Goal: Task Accomplishment & Management: Use online tool/utility

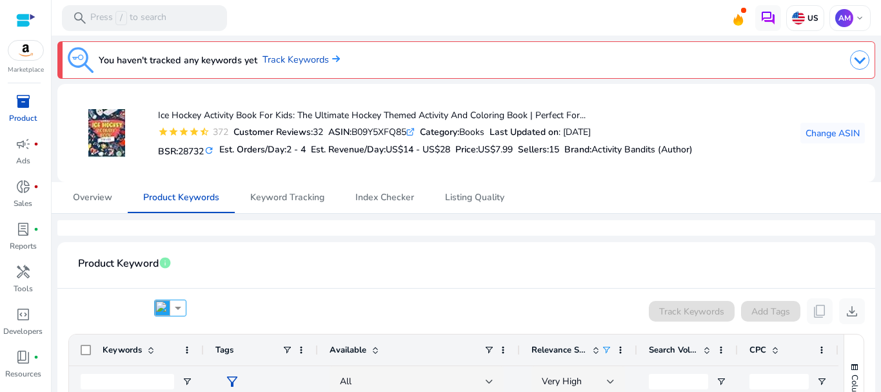
click at [334, 62] on img at bounding box center [334, 59] width 11 height 8
click at [312, 60] on link "Track Keywords" at bounding box center [301, 60] width 77 height 14
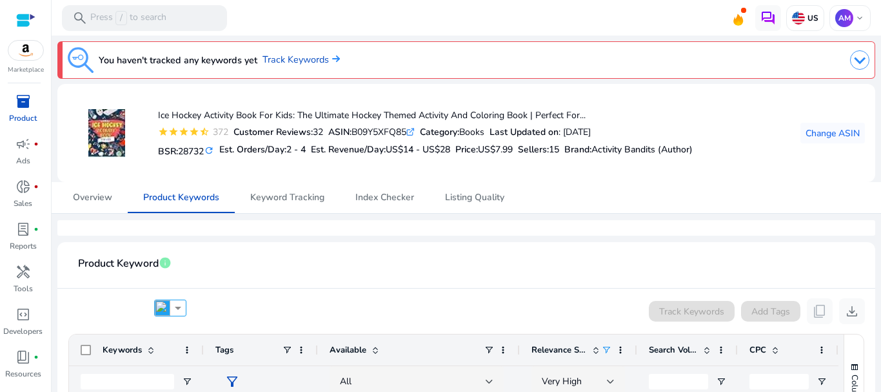
click at [17, 99] on span "inventory_2" at bounding box center [22, 101] width 15 height 15
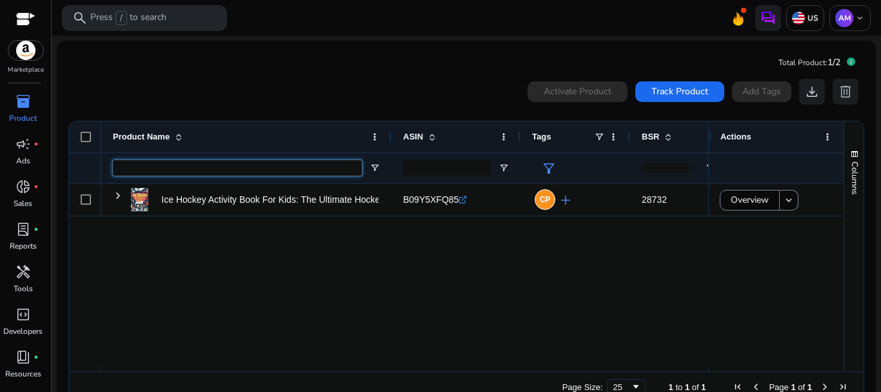
click at [303, 167] on input "Product Name Filter Input" at bounding box center [237, 167] width 249 height 15
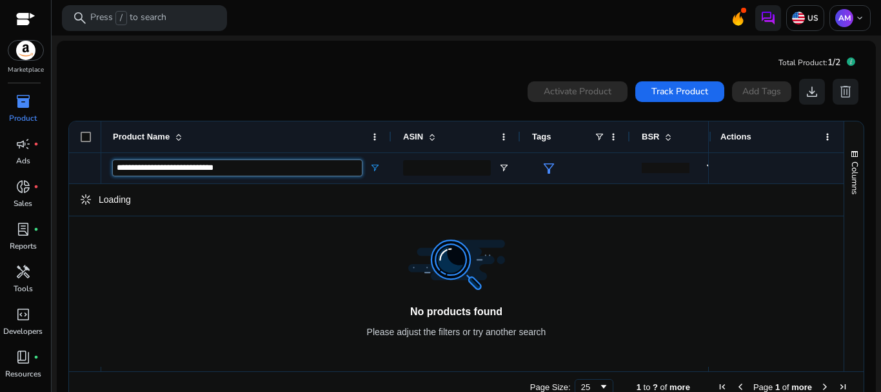
type input "**********"
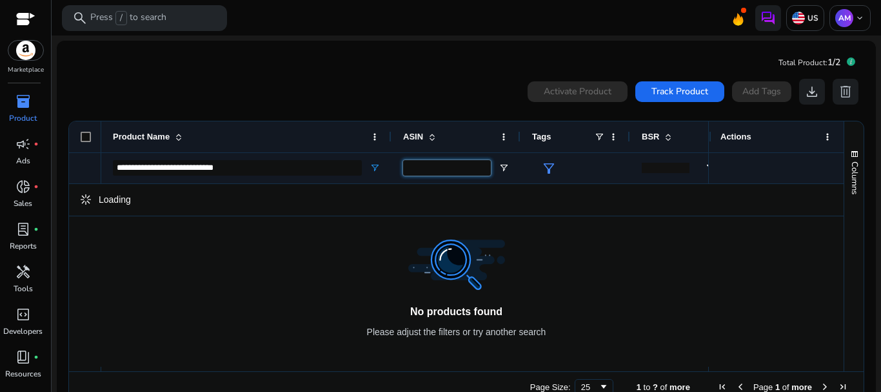
click at [457, 172] on input "ASIN Filter Input" at bounding box center [447, 167] width 88 height 15
click at [461, 169] on input "ASIN Filter Input" at bounding box center [447, 167] width 88 height 15
paste input "**********"
click at [412, 168] on input "**********" at bounding box center [447, 167] width 88 height 15
type input "**********"
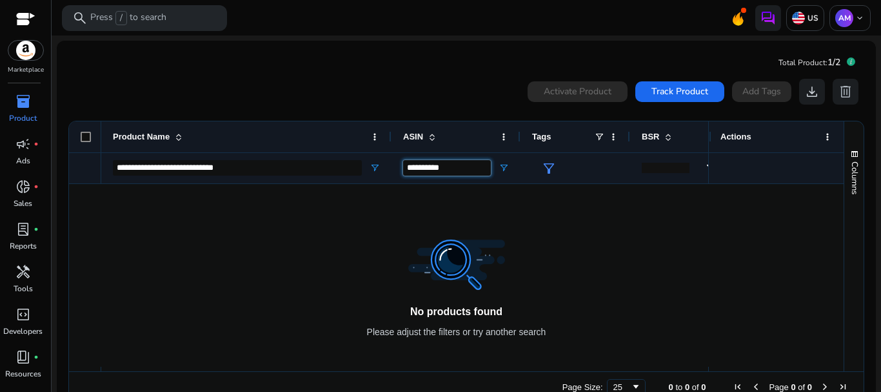
click at [455, 167] on input "**********" at bounding box center [447, 167] width 88 height 15
click at [465, 168] on input "**********" at bounding box center [447, 167] width 88 height 15
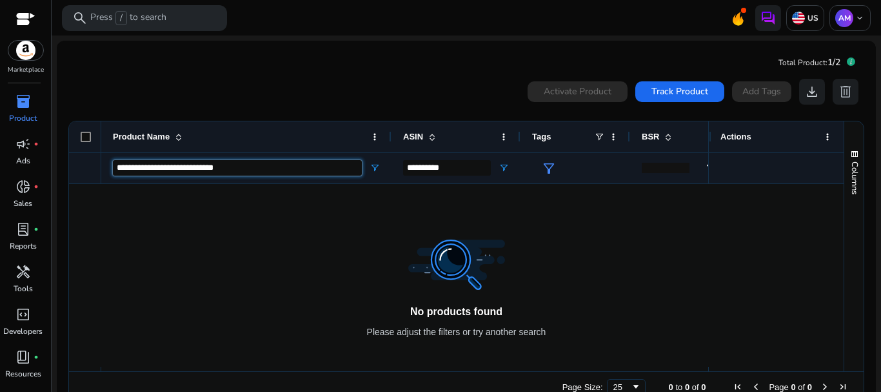
click at [321, 163] on input "**********" at bounding box center [237, 167] width 249 height 15
click at [338, 170] on input "**********" at bounding box center [237, 167] width 249 height 15
click at [251, 165] on input "**********" at bounding box center [237, 167] width 249 height 15
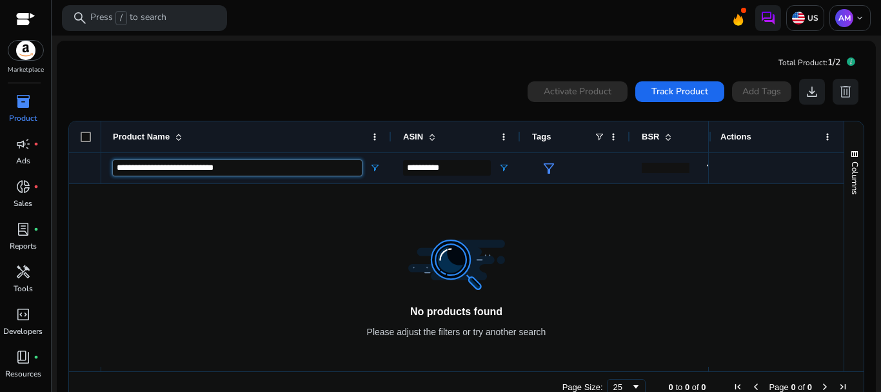
click at [251, 165] on input "**********" at bounding box center [237, 167] width 249 height 15
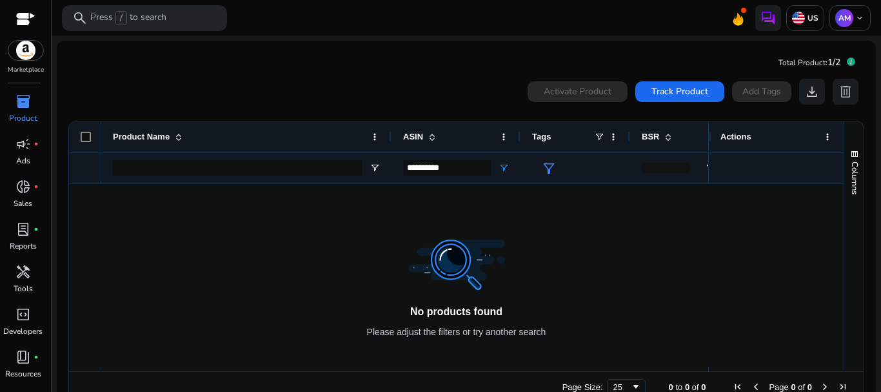
click at [21, 119] on p "Product" at bounding box center [23, 118] width 28 height 12
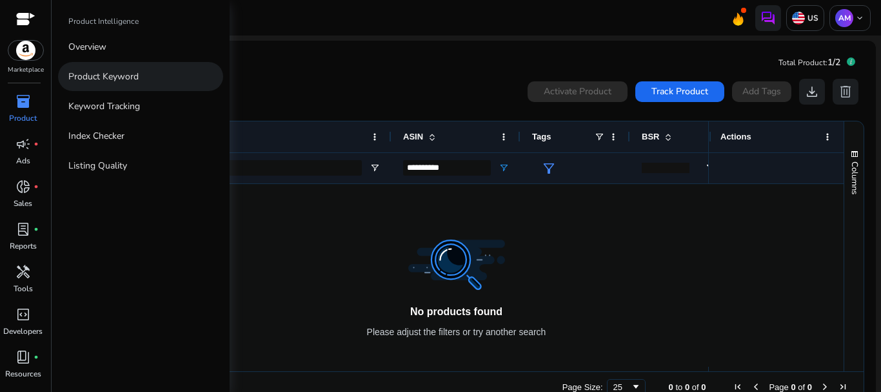
click at [97, 76] on p "Product Keyword" at bounding box center [103, 77] width 70 height 14
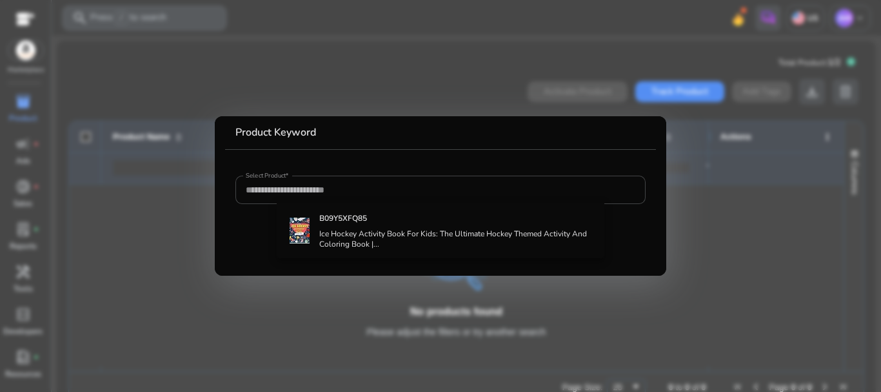
click at [18, 110] on div at bounding box center [440, 196] width 881 height 392
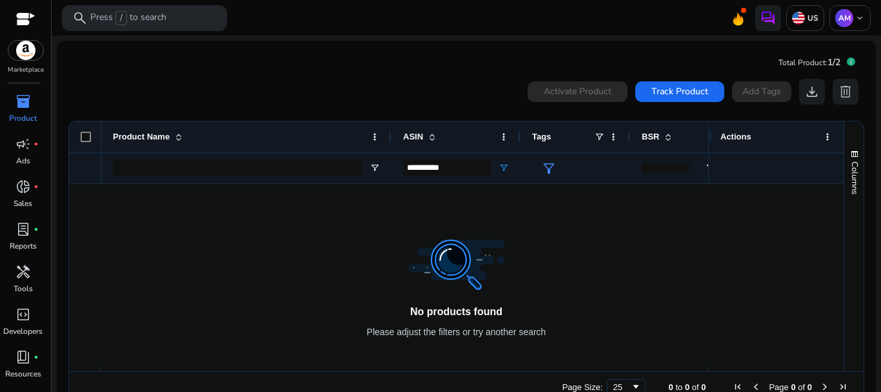
click at [18, 109] on span "inventory_2" at bounding box center [22, 101] width 15 height 15
click at [24, 105] on span "inventory_2" at bounding box center [22, 101] width 15 height 15
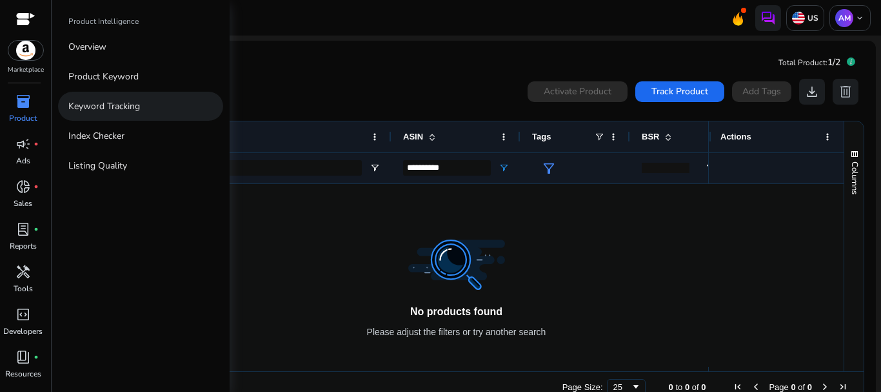
click at [103, 106] on p "Keyword Tracking" at bounding box center [104, 106] width 72 height 14
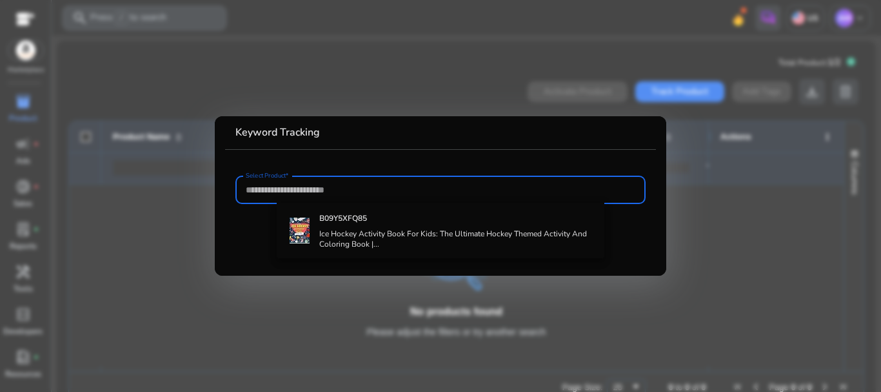
click at [324, 188] on input "Select Product*" at bounding box center [441, 190] width 390 height 14
paste input "**********"
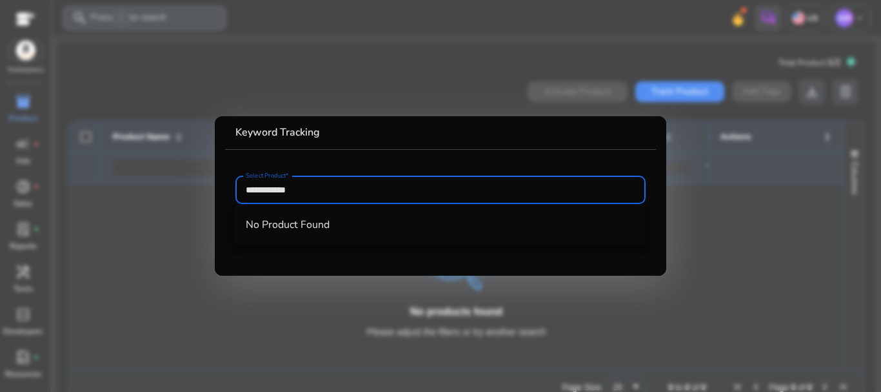
click at [248, 192] on input "**********" at bounding box center [441, 190] width 390 height 14
type input "**********"
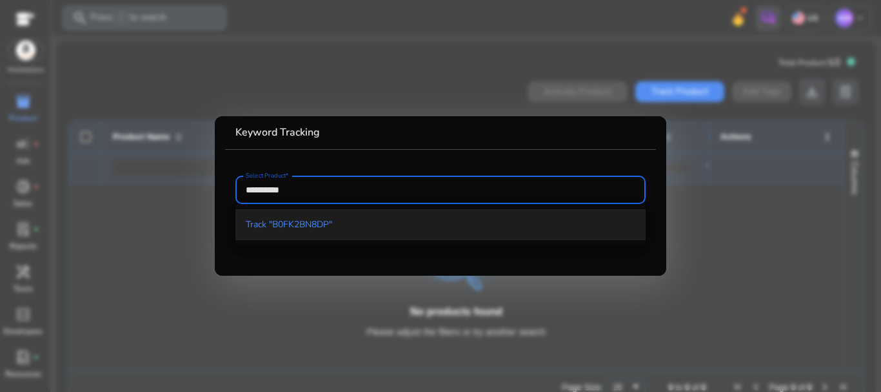
click at [285, 226] on span "Track "B0FK2BN8DP"" at bounding box center [289, 224] width 86 height 13
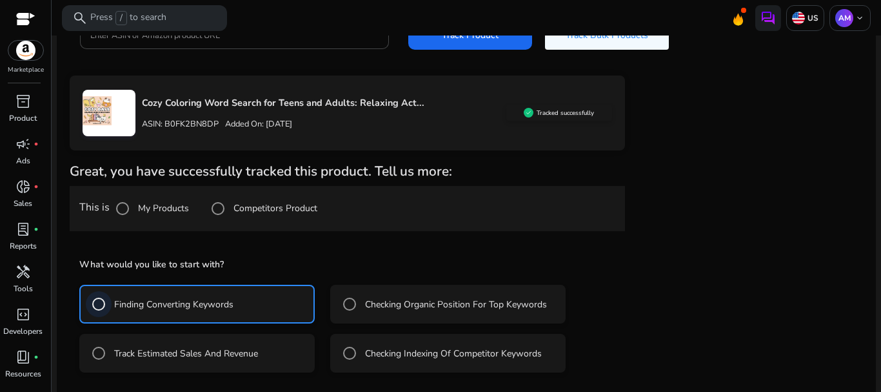
scroll to position [231, 0]
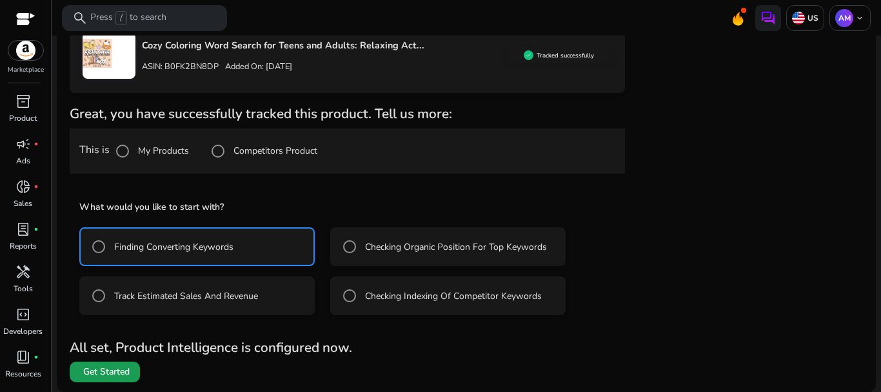
click at [112, 374] on span "Get Started" at bounding box center [106, 371] width 46 height 13
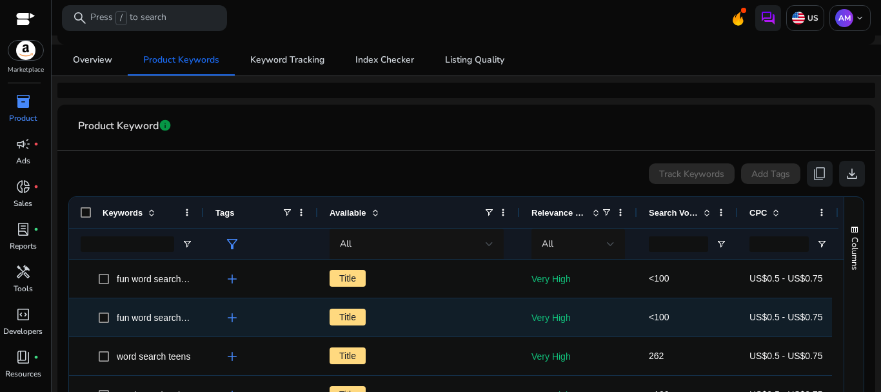
scroll to position [241, 0]
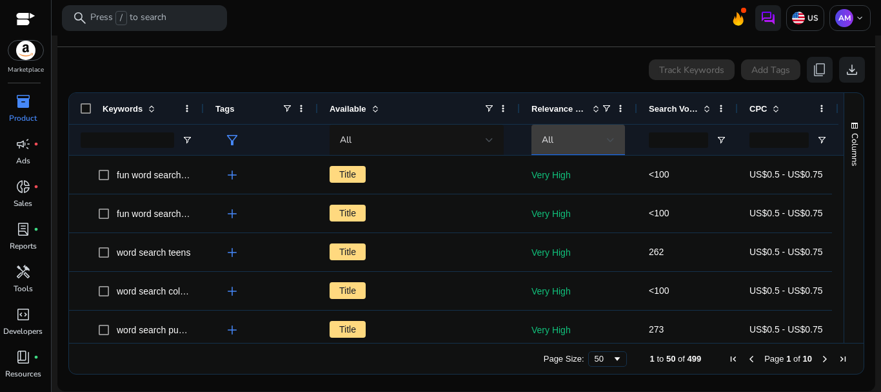
click at [601, 138] on div "All" at bounding box center [574, 140] width 65 height 14
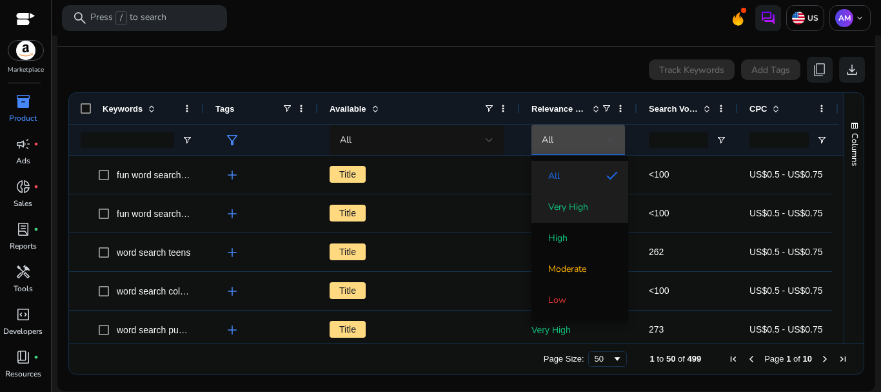
click at [578, 208] on span "Very High" at bounding box center [568, 207] width 40 height 13
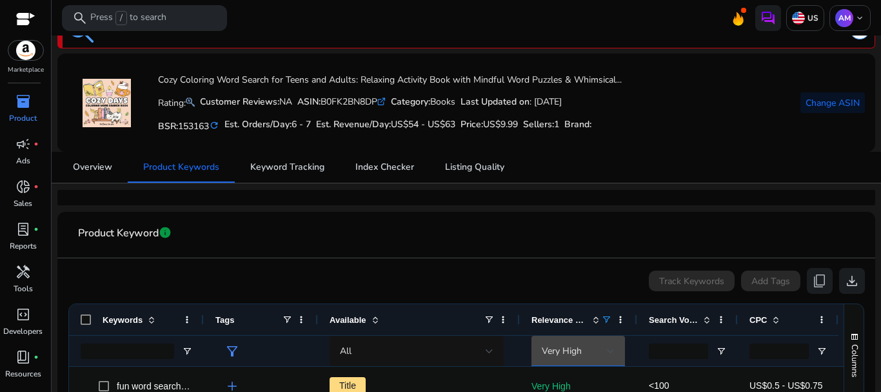
scroll to position [0, 0]
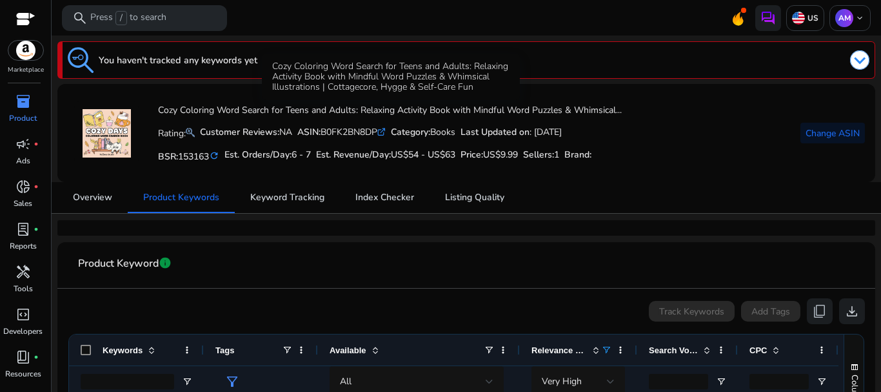
click at [303, 57] on div "Cozy Coloring Word Search for Teens and Adults: Relaxing Activity Book with Min…" at bounding box center [391, 77] width 258 height 46
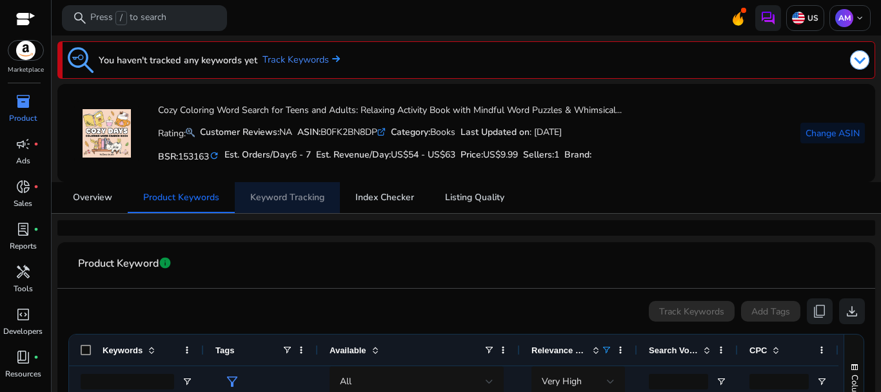
click at [287, 200] on span "Keyword Tracking" at bounding box center [287, 197] width 74 height 9
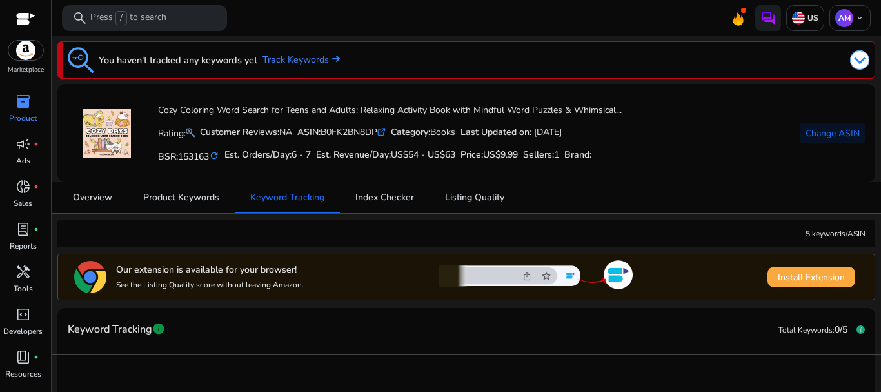
click at [815, 273] on span "Install Extension" at bounding box center [811, 277] width 67 height 14
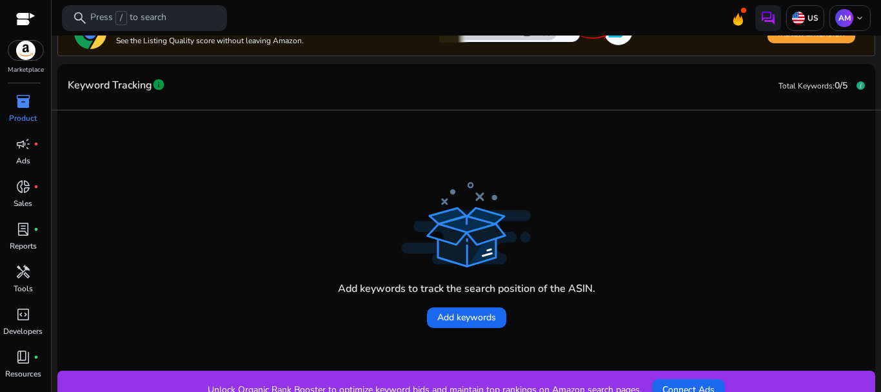
scroll to position [258, 0]
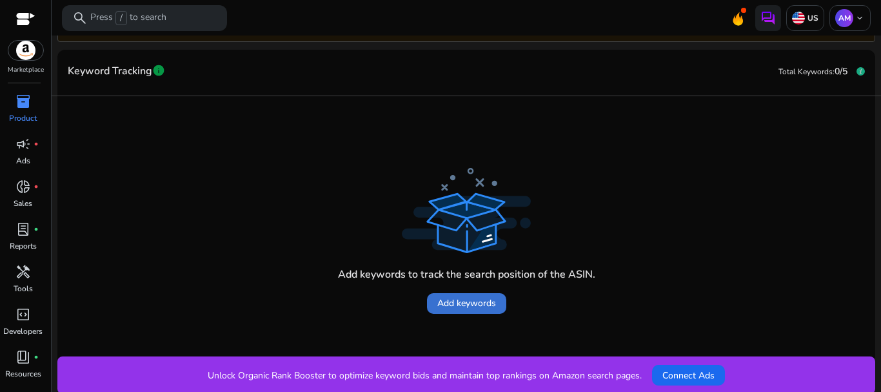
click at [481, 304] on span "Add keywords" at bounding box center [466, 303] width 59 height 14
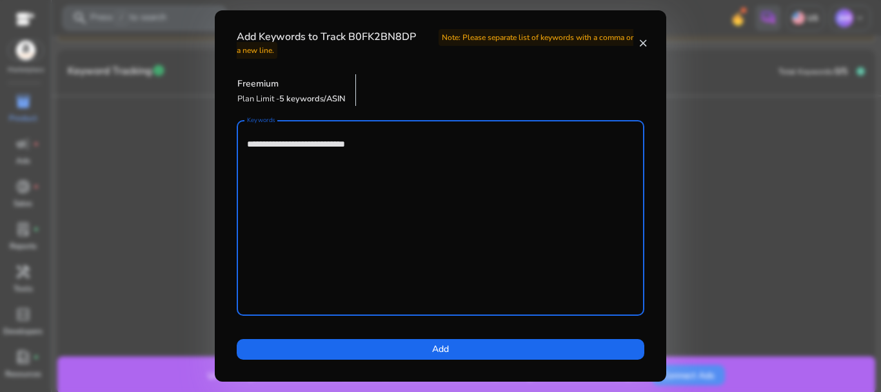
type textarea "**********"
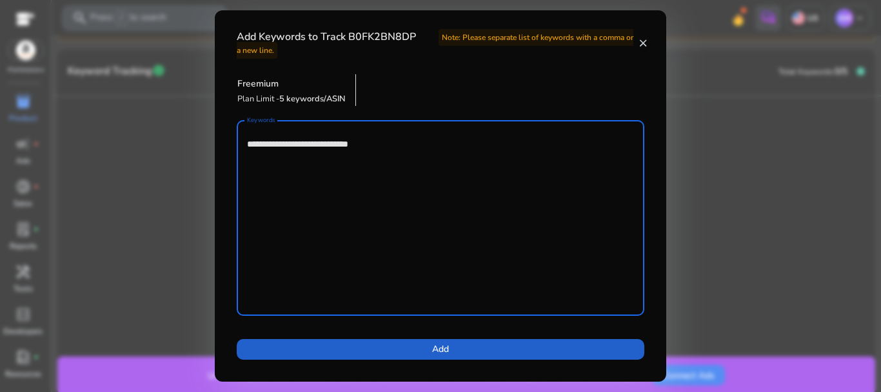
click at [376, 350] on span at bounding box center [441, 349] width 408 height 31
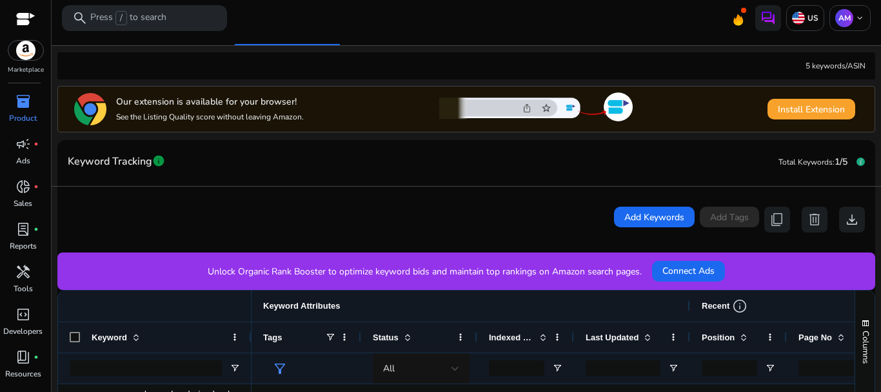
scroll to position [0, 0]
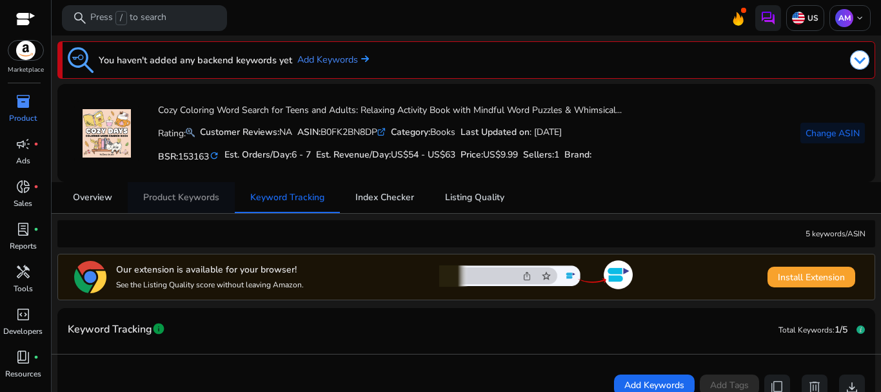
click at [187, 201] on span "Product Keywords" at bounding box center [181, 197] width 76 height 9
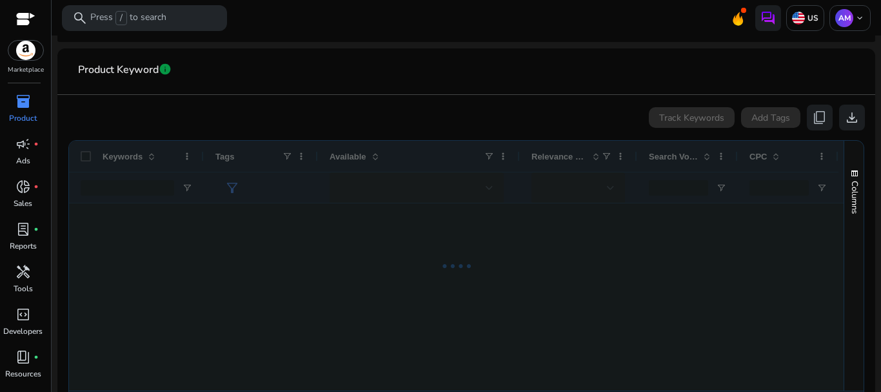
scroll to position [241, 0]
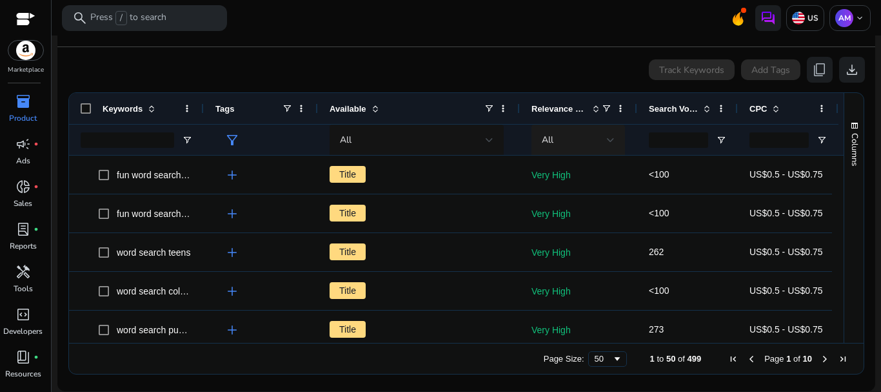
click at [603, 141] on div "All" at bounding box center [574, 140] width 65 height 14
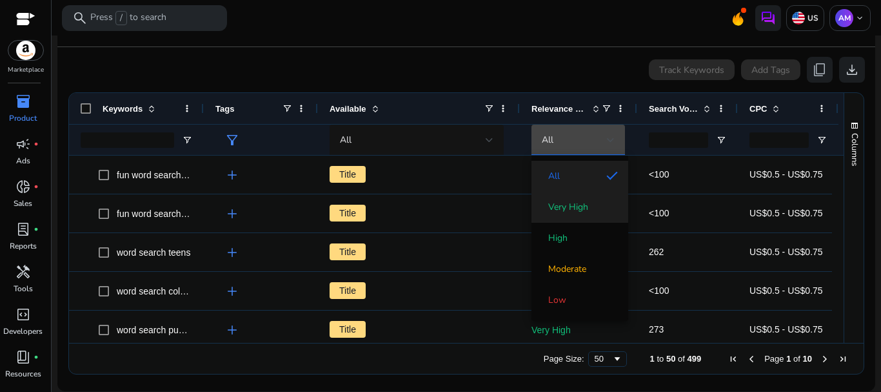
click at [568, 204] on span "Very High" at bounding box center [568, 207] width 40 height 13
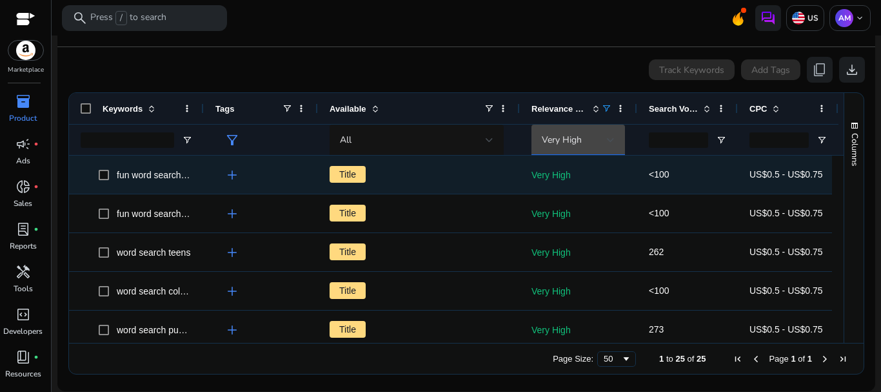
click at [156, 174] on span "fun word search puzzles" at bounding box center [165, 175] width 97 height 10
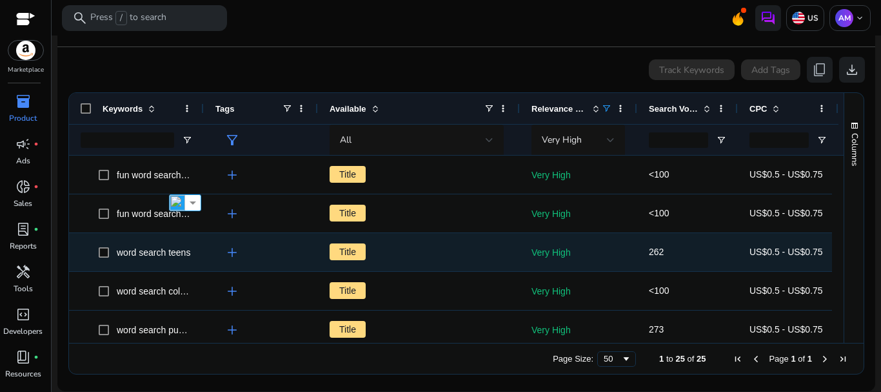
click at [134, 253] on span "word search teens" at bounding box center [154, 252] width 74 height 10
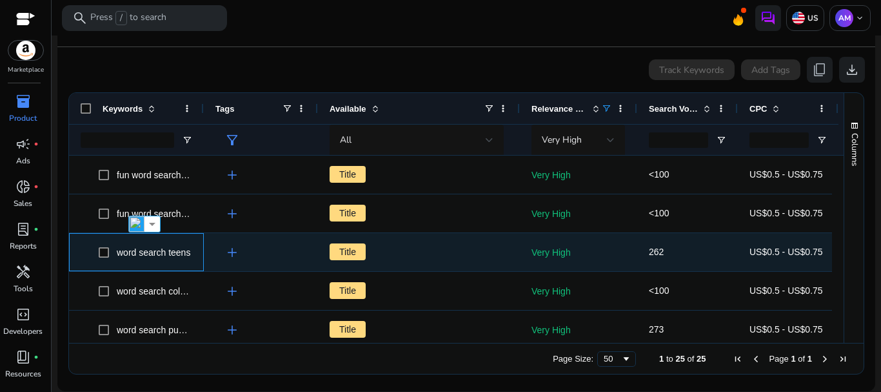
copy span "word search teens"
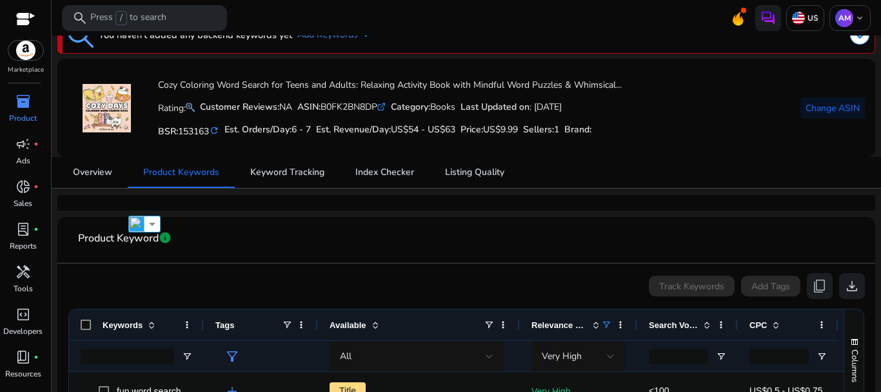
scroll to position [0, 0]
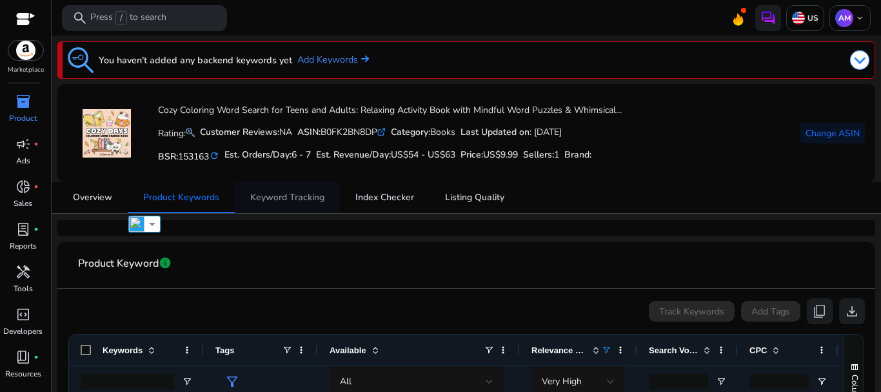
click at [292, 194] on span "Keyword Tracking" at bounding box center [287, 197] width 74 height 9
click at [292, 195] on span "Keyword Tracking" at bounding box center [287, 197] width 74 height 9
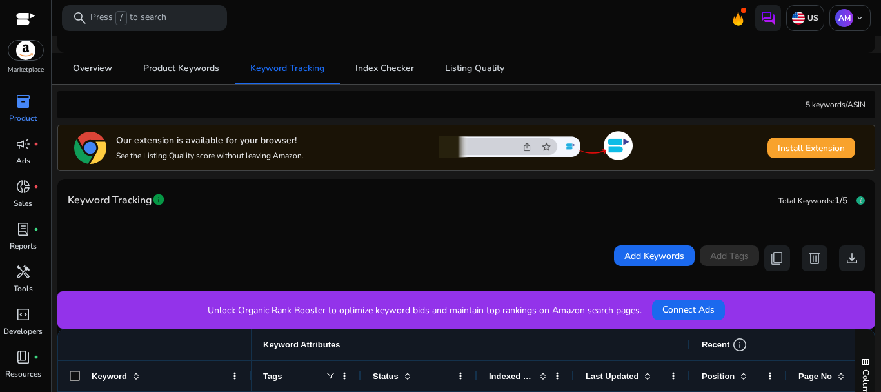
scroll to position [258, 0]
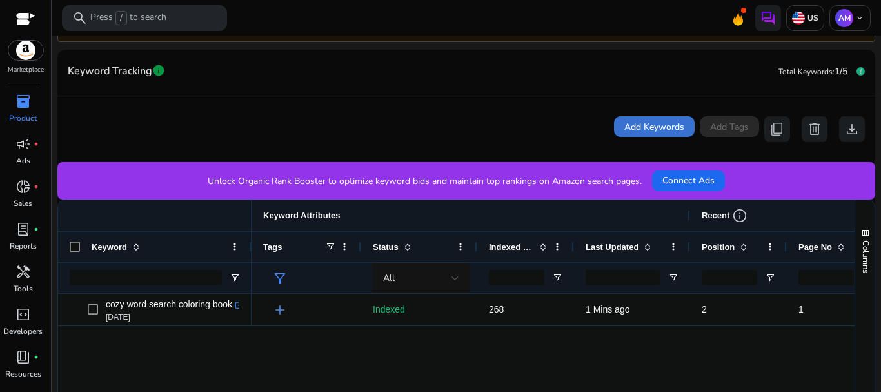
click at [636, 126] on span "Add Keywords" at bounding box center [654, 127] width 60 height 14
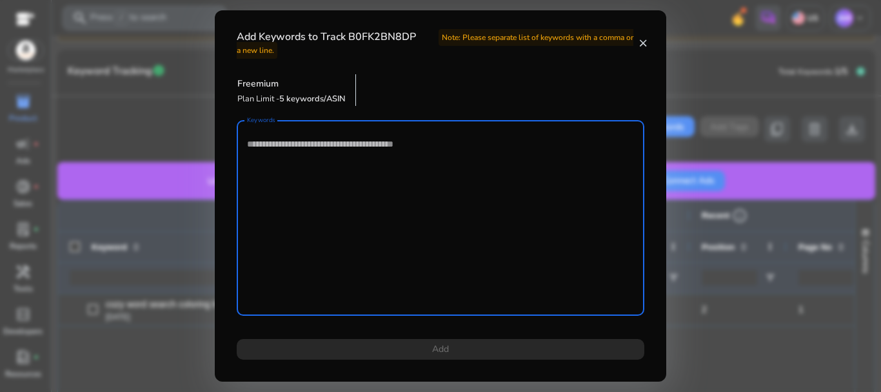
click at [376, 120] on div at bounding box center [440, 217] width 387 height 195
click at [367, 137] on textarea "Keywords" at bounding box center [440, 217] width 387 height 183
click at [365, 145] on textarea "Keywords" at bounding box center [440, 217] width 387 height 183
paste textarea "**********"
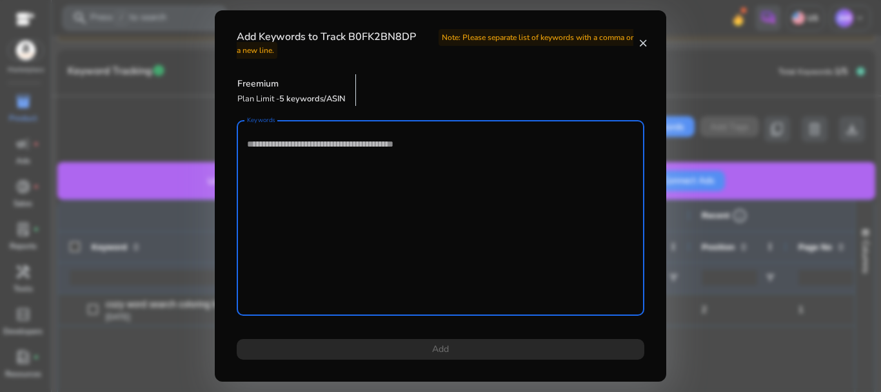
type textarea "**********"
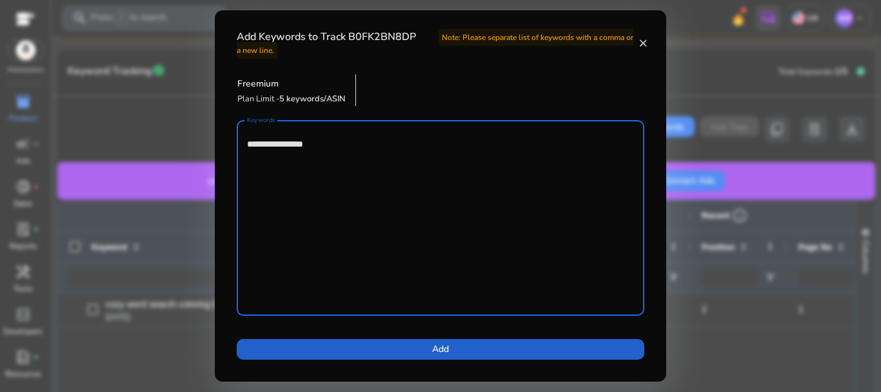
click at [340, 355] on span at bounding box center [441, 349] width 408 height 31
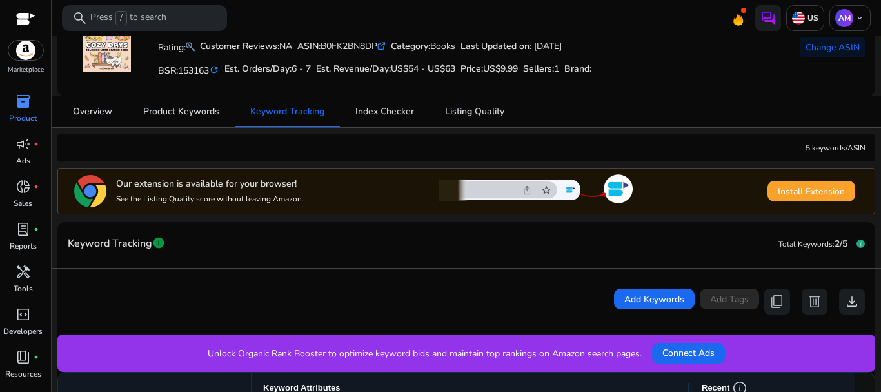
scroll to position [0, 0]
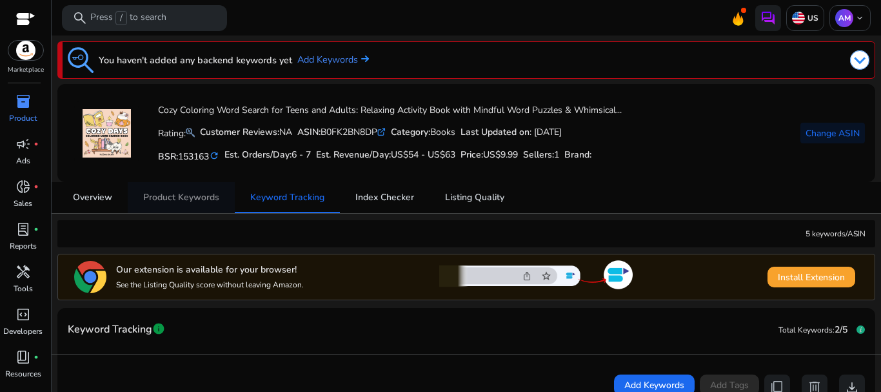
click at [198, 199] on span "Product Keywords" at bounding box center [181, 197] width 76 height 9
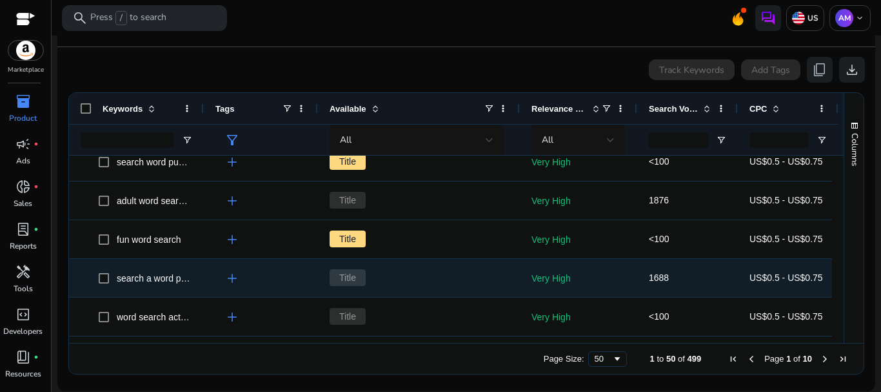
scroll to position [323, 0]
click at [163, 277] on span "search a word puzzles" at bounding box center [162, 278] width 90 height 10
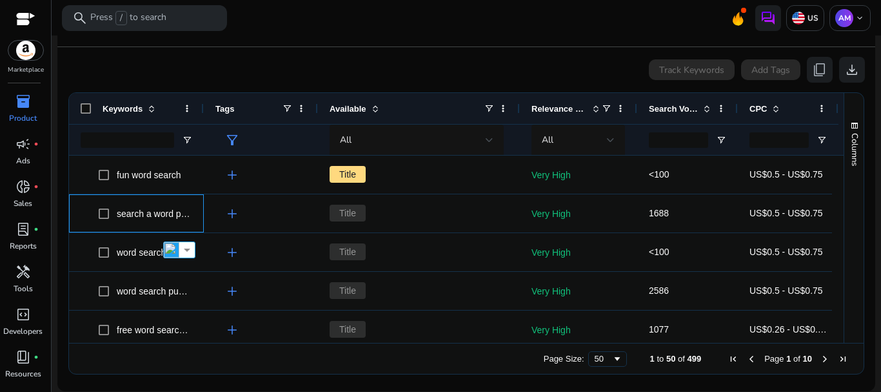
scroll to position [0, 0]
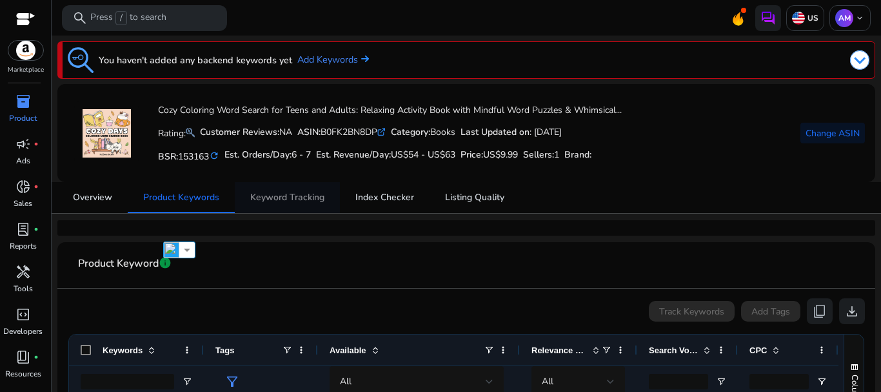
click at [296, 201] on span "Keyword Tracking" at bounding box center [287, 197] width 74 height 9
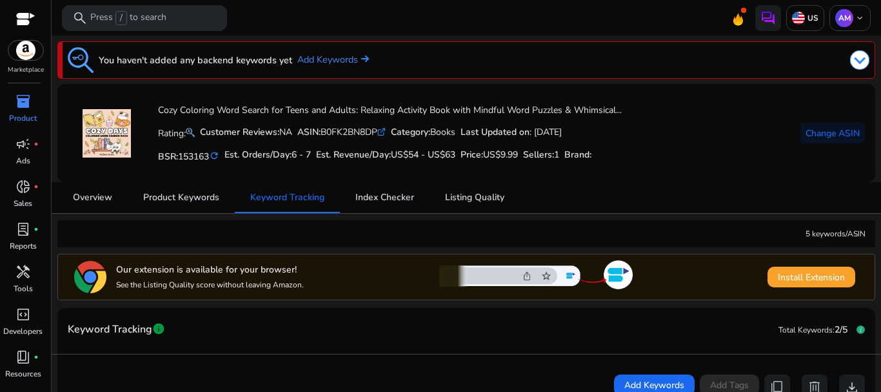
scroll to position [129, 0]
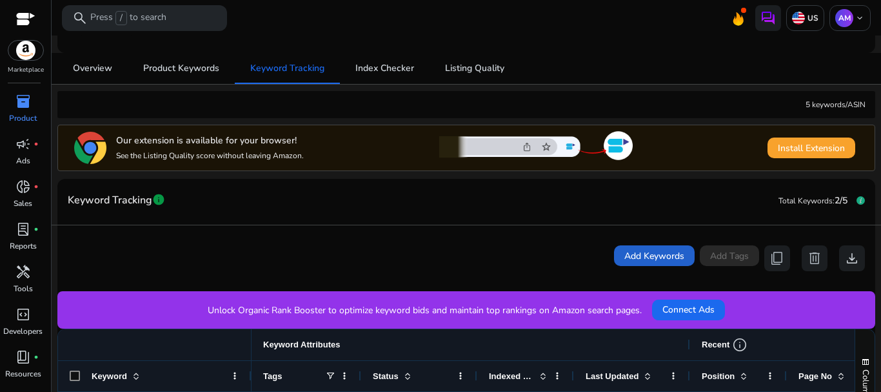
click at [655, 254] on span "Add Keywords" at bounding box center [654, 256] width 60 height 14
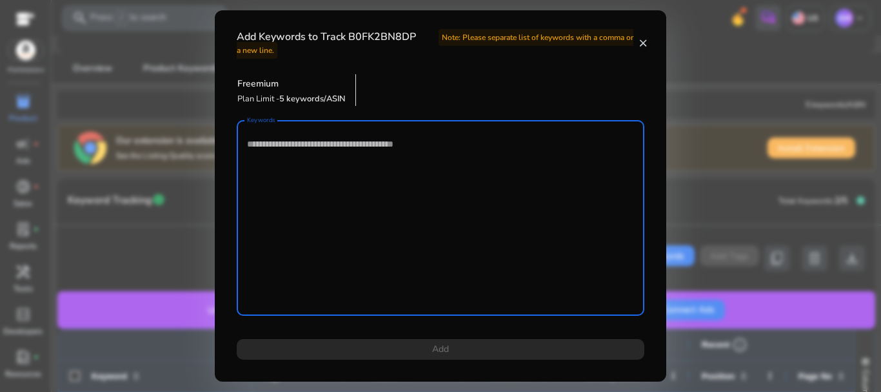
paste textarea "**********"
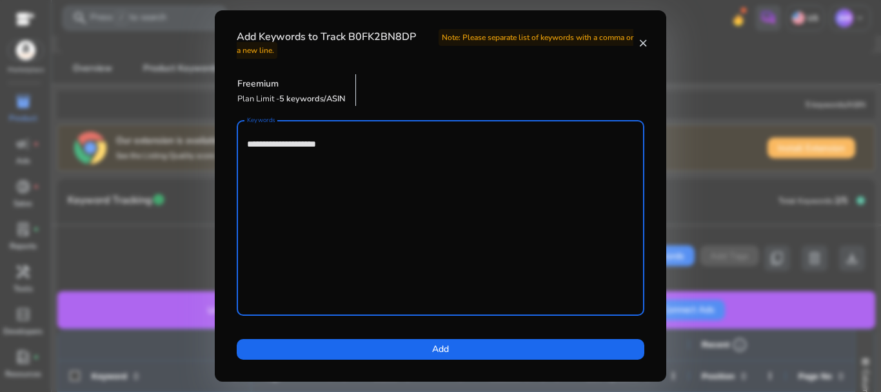
type textarea "**********"
click at [381, 352] on span at bounding box center [441, 349] width 408 height 31
click at [382, 351] on div at bounding box center [440, 196] width 881 height 392
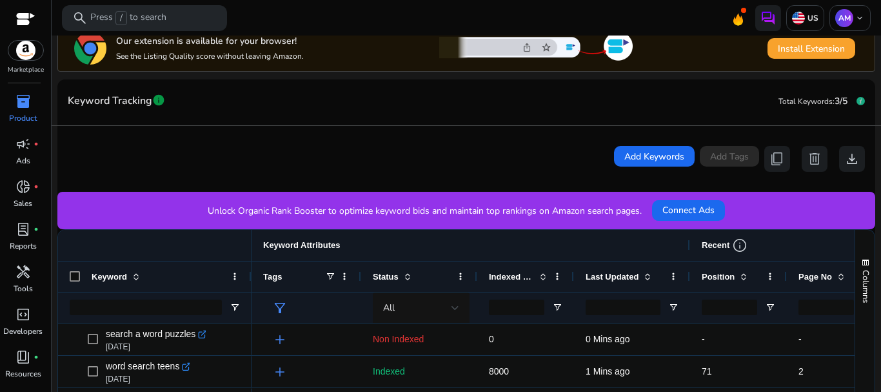
scroll to position [39, 0]
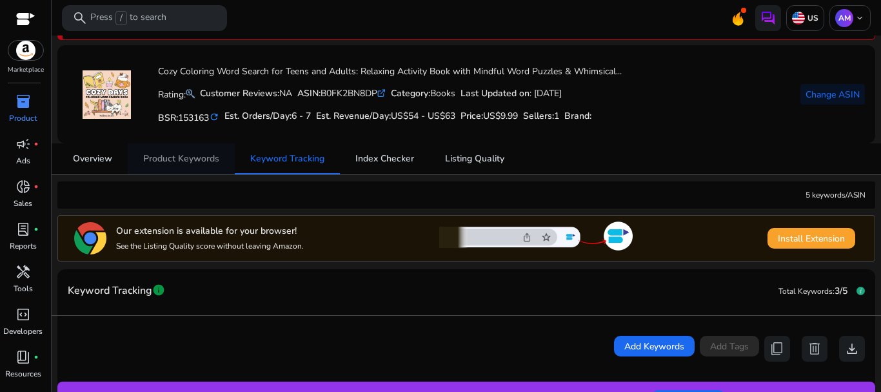
click at [185, 165] on span "Product Keywords" at bounding box center [181, 158] width 76 height 31
click at [185, 127] on div "BSR: 153163 refresh" at bounding box center [188, 116] width 61 height 22
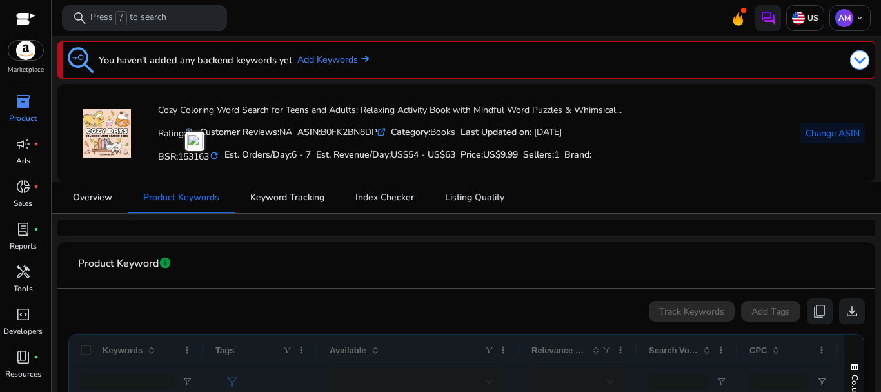
scroll to position [129, 0]
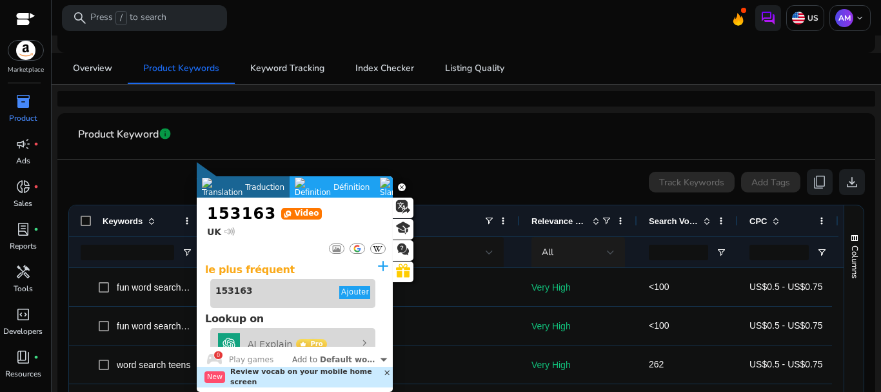
click at [615, 252] on div "All" at bounding box center [579, 252] width 94 height 31
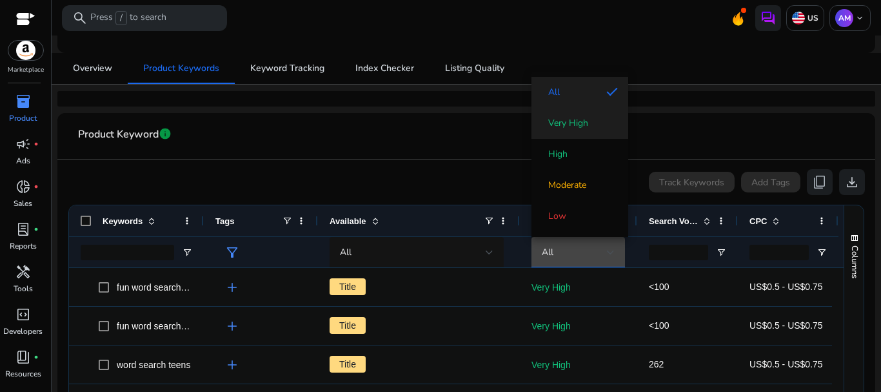
click at [576, 129] on span "Very High" at bounding box center [568, 123] width 40 height 13
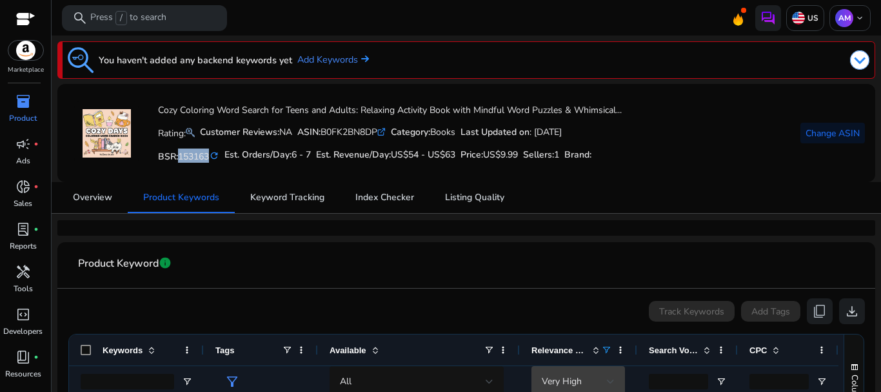
click at [608, 379] on div at bounding box center [611, 381] width 8 height 5
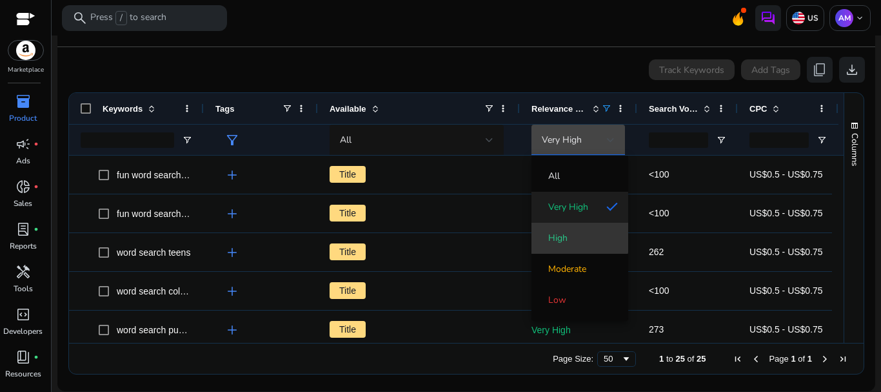
click at [564, 236] on span "High" at bounding box center [557, 238] width 19 height 13
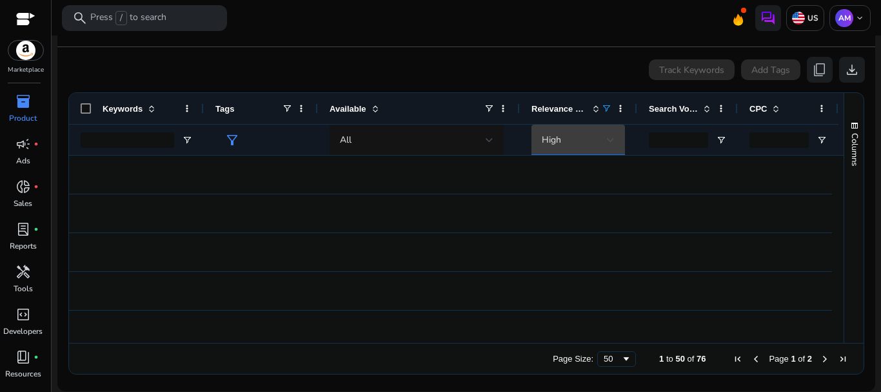
click at [607, 135] on div at bounding box center [611, 139] width 8 height 15
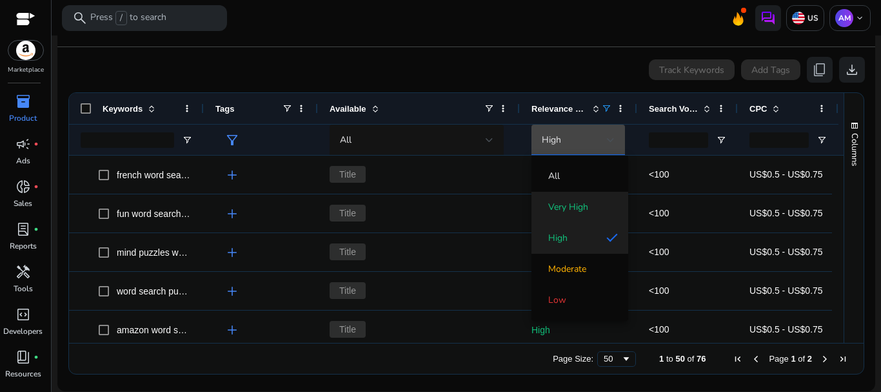
click at [591, 206] on span "Very High" at bounding box center [580, 207] width 76 height 13
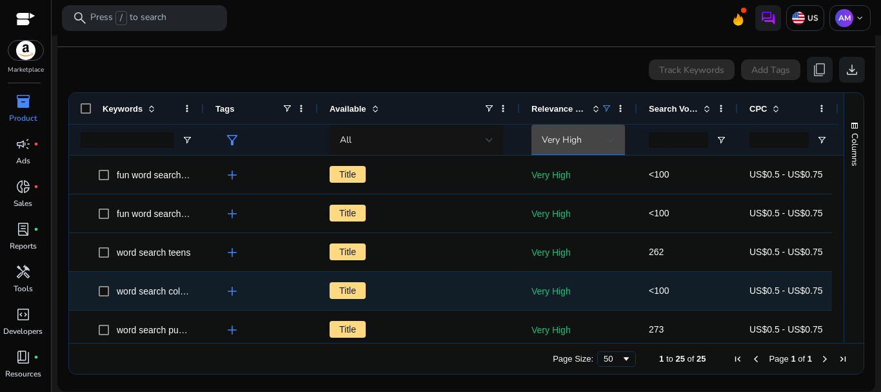
click at [150, 295] on span "word search coloring book" at bounding box center [169, 291] width 105 height 10
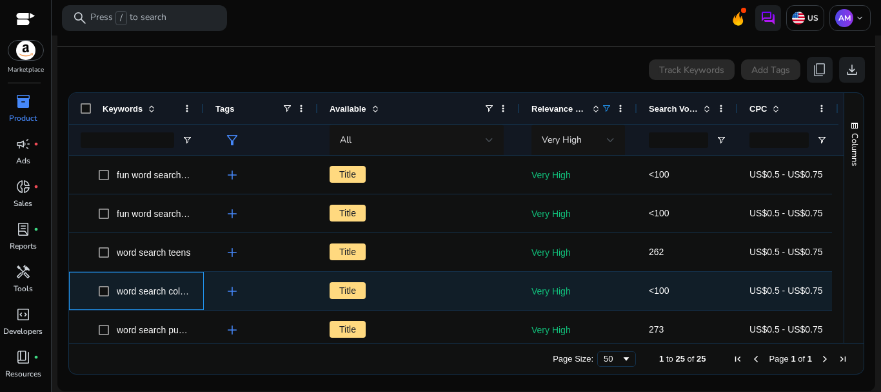
click at [150, 295] on span "word search coloring book" at bounding box center [169, 291] width 105 height 10
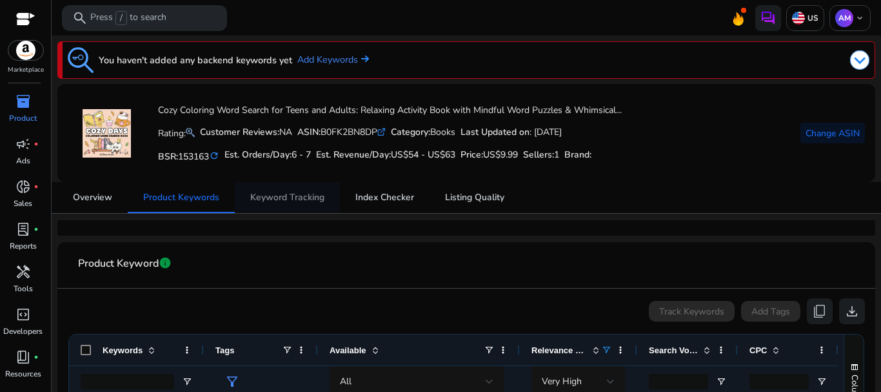
click at [287, 201] on span "Keyword Tracking" at bounding box center [287, 197] width 74 height 9
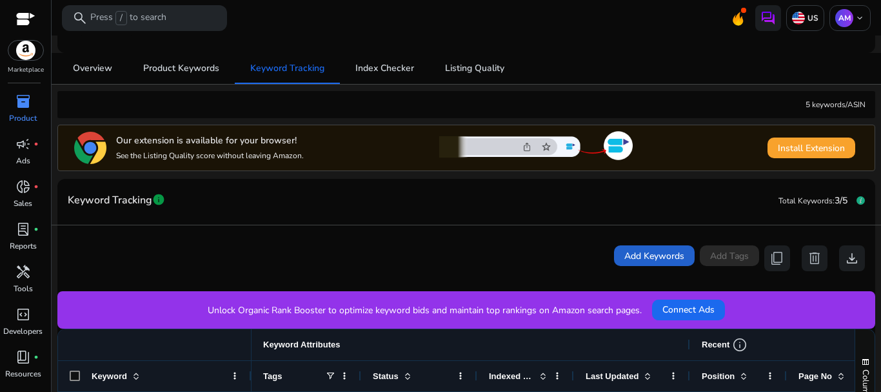
click at [638, 255] on span "Add Keywords" at bounding box center [654, 256] width 60 height 14
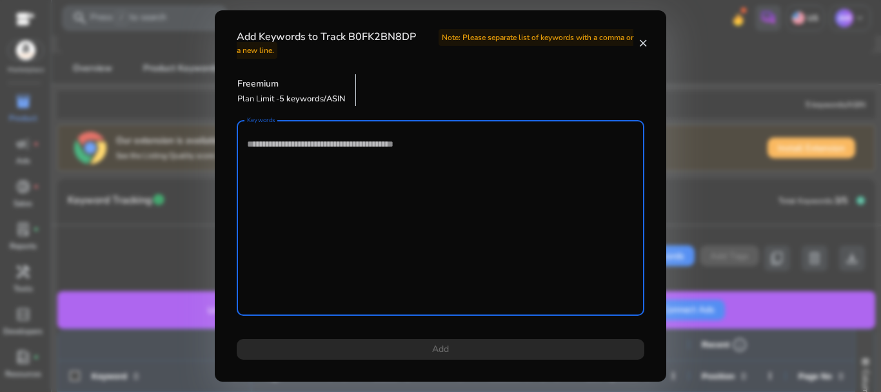
paste textarea "**********"
type textarea "**********"
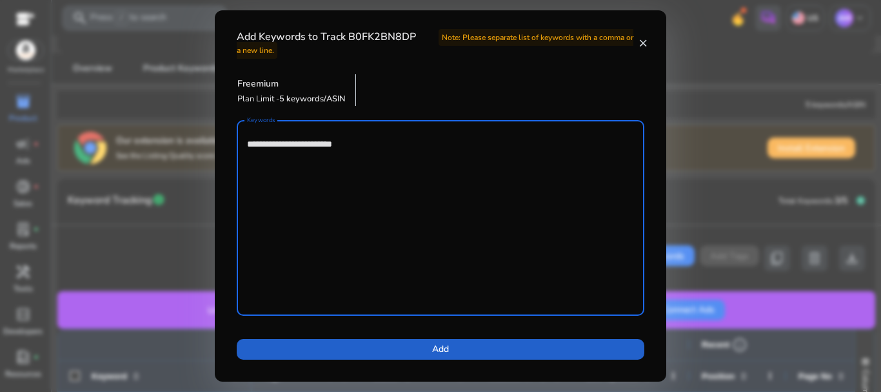
click at [342, 345] on span at bounding box center [441, 349] width 408 height 31
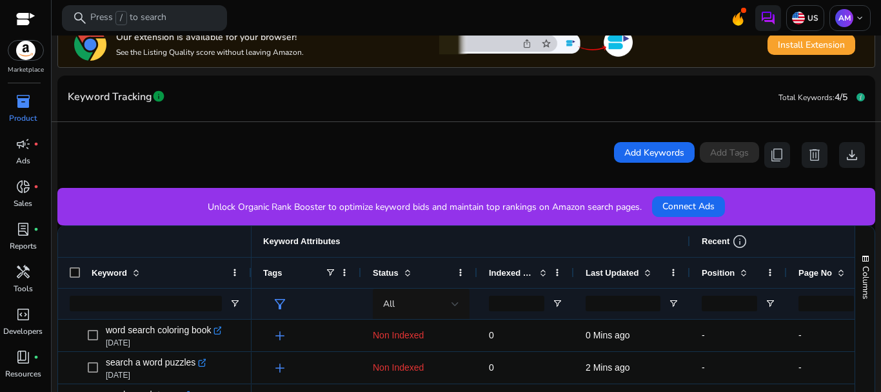
scroll to position [39, 0]
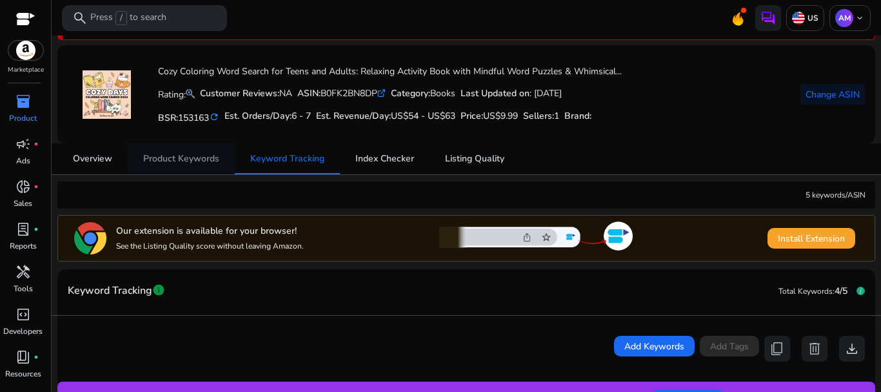
click at [182, 158] on span "Product Keywords" at bounding box center [181, 158] width 76 height 9
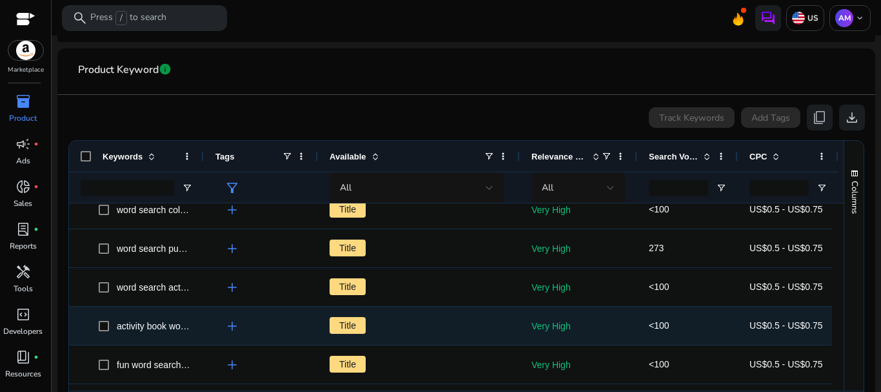
scroll to position [129, 0]
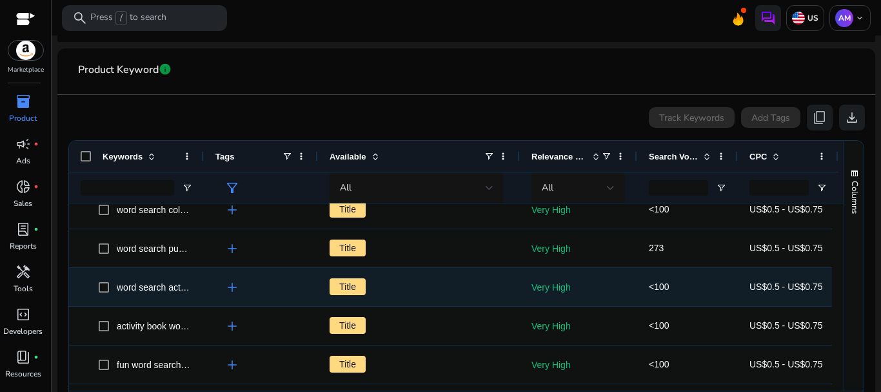
click at [134, 286] on span "word search activity book for adults" at bounding box center [187, 287] width 141 height 10
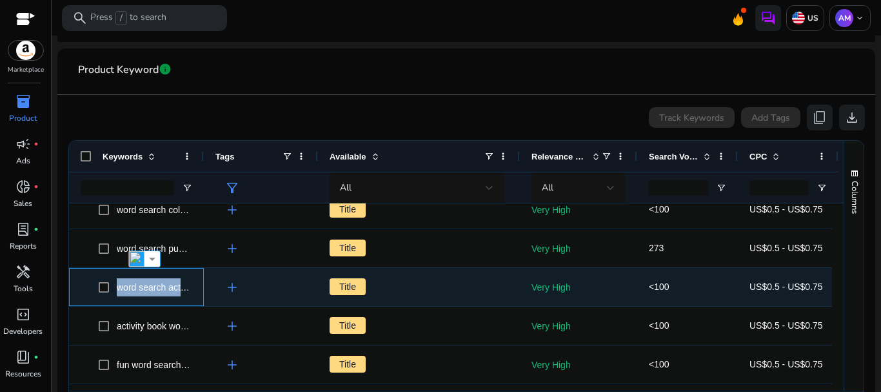
copy span "word search activity book for adults"
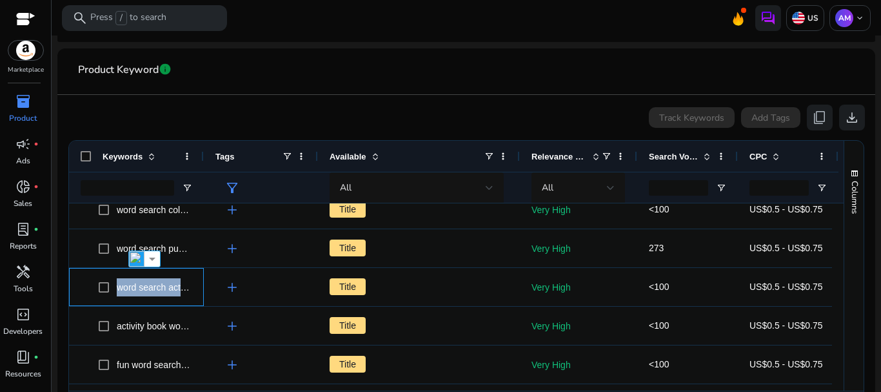
scroll to position [65, 0]
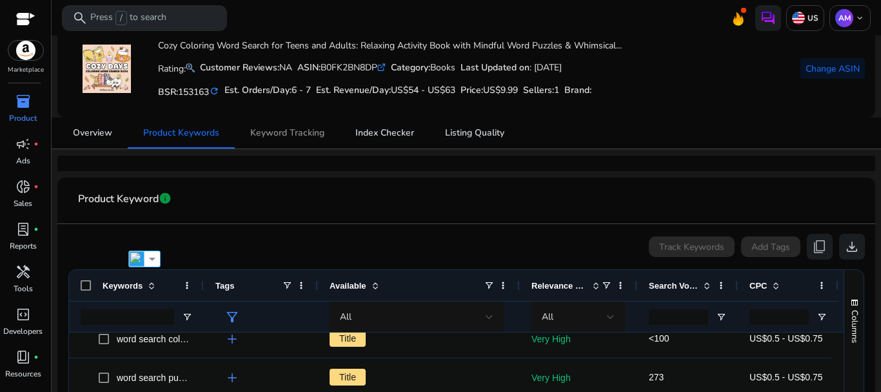
click at [298, 137] on span "Keyword Tracking" at bounding box center [287, 132] width 74 height 9
click at [298, 79] on div "Rating: Customer Reviews: NA ASIN: B0FK2BN8DP .st0{fill:#2c8af8} Category: Book…" at bounding box center [390, 67] width 464 height 24
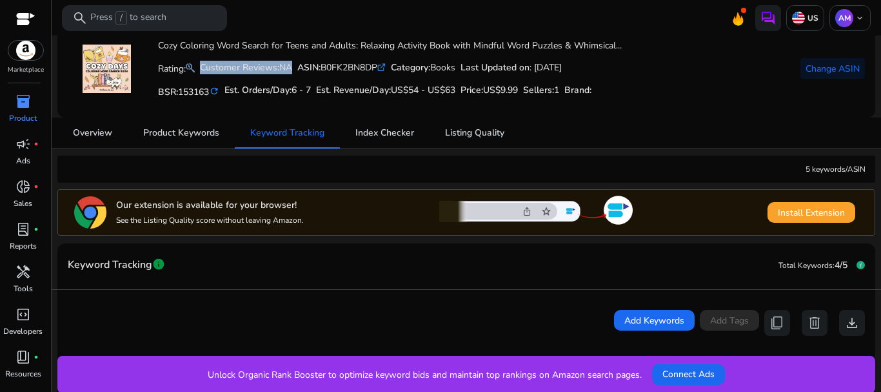
scroll to position [51, 0]
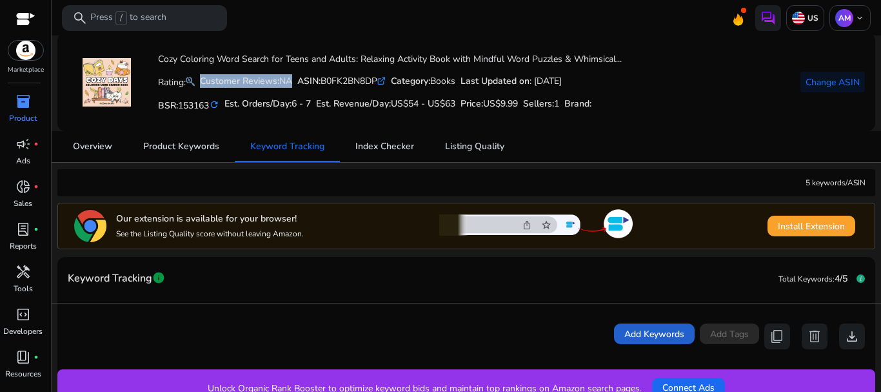
click at [663, 335] on span "Add Keywords" at bounding box center [654, 334] width 60 height 14
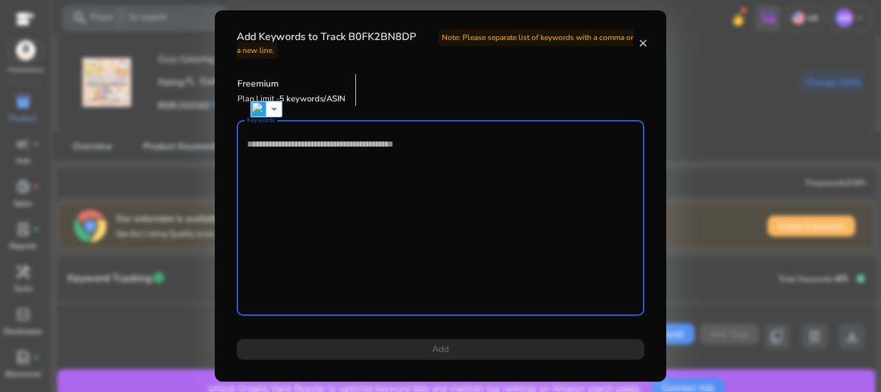
paste textarea "**********"
type textarea "**********"
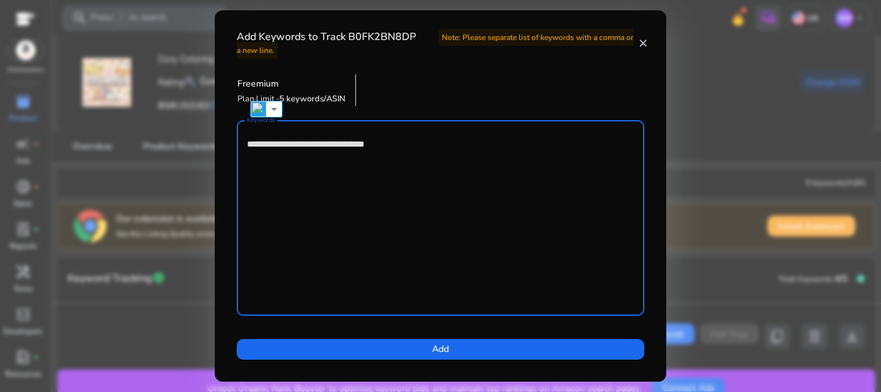
click at [502, 343] on span at bounding box center [441, 349] width 408 height 31
click at [486, 348] on div at bounding box center [440, 196] width 881 height 392
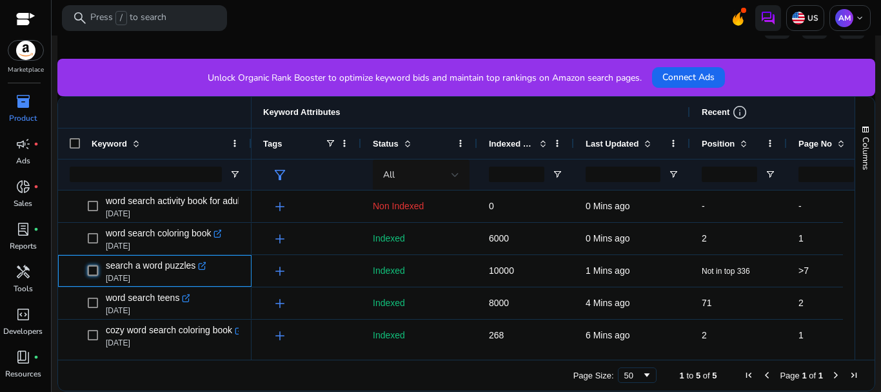
scroll to position [19, 0]
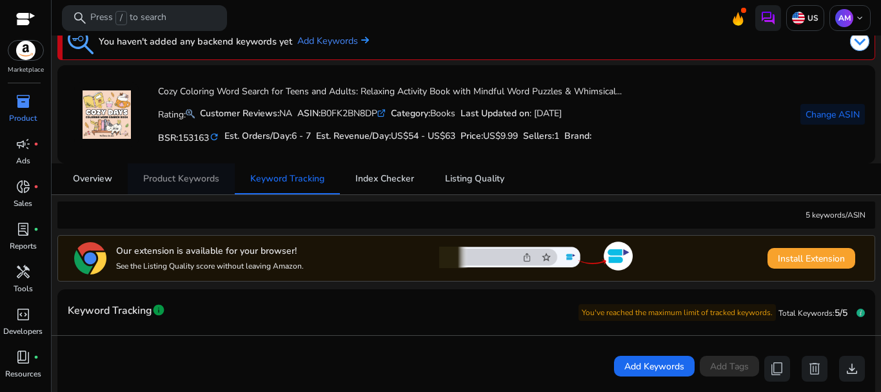
click at [210, 180] on span "Product Keywords" at bounding box center [181, 178] width 76 height 9
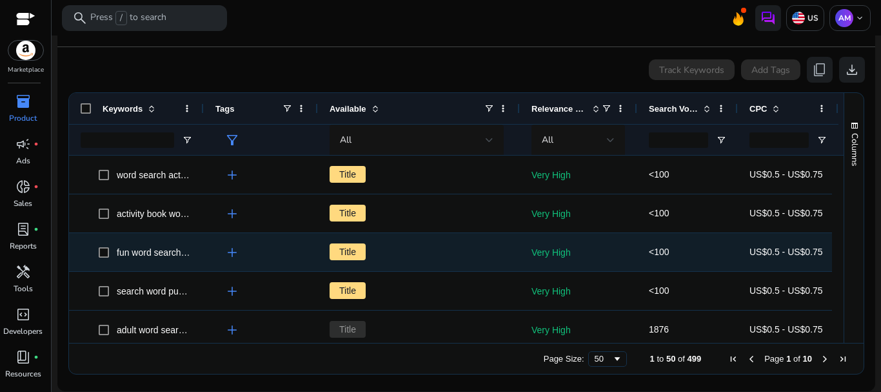
scroll to position [194, 0]
click at [119, 254] on span "fun word search for adults" at bounding box center [169, 252] width 104 height 10
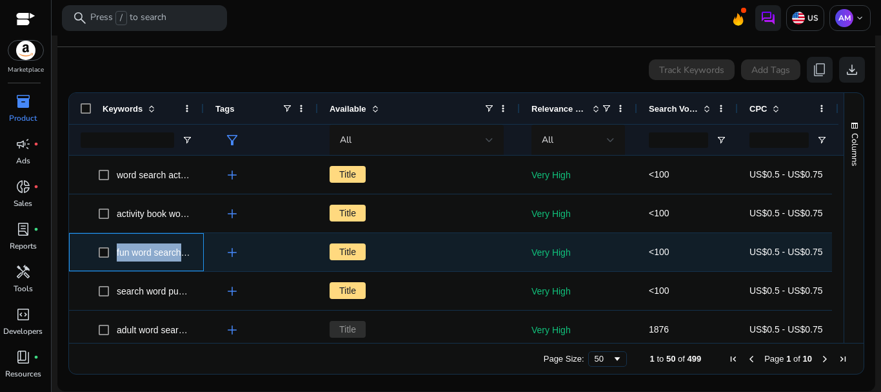
click at [119, 254] on span "fun word search for adults" at bounding box center [169, 252] width 104 height 10
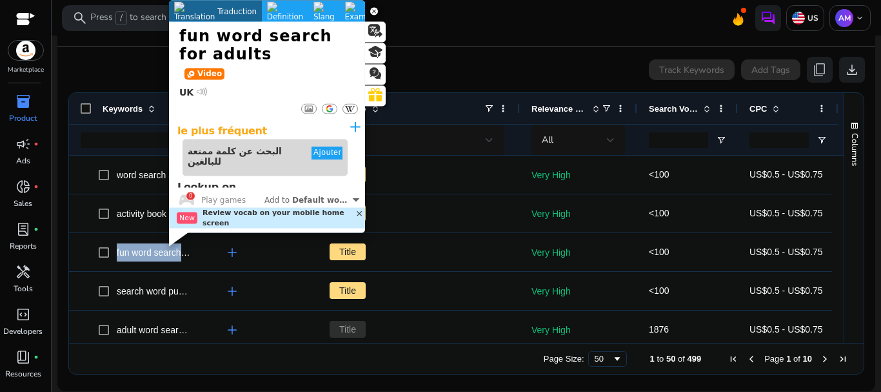
click at [552, 74] on div "Track Keywords Add Tags content_copy download" at bounding box center [466, 70] width 797 height 26
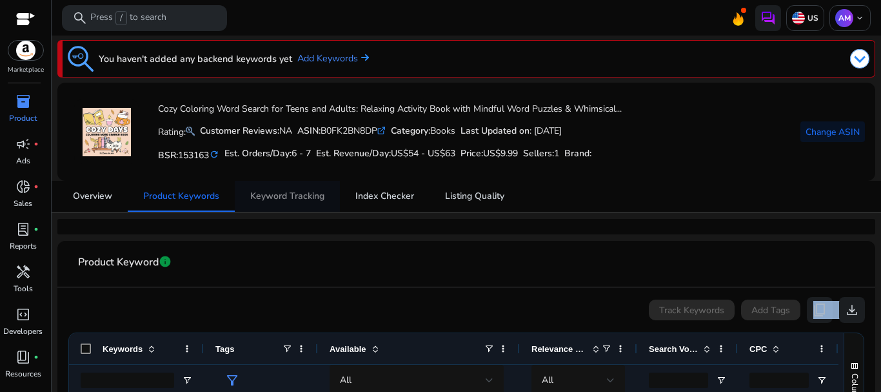
scroll to position [0, 0]
click at [297, 193] on span "Keyword Tracking" at bounding box center [287, 197] width 74 height 9
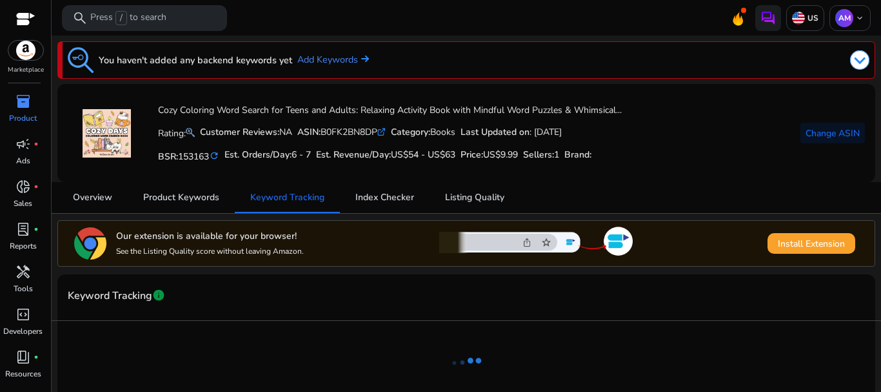
scroll to position [51, 0]
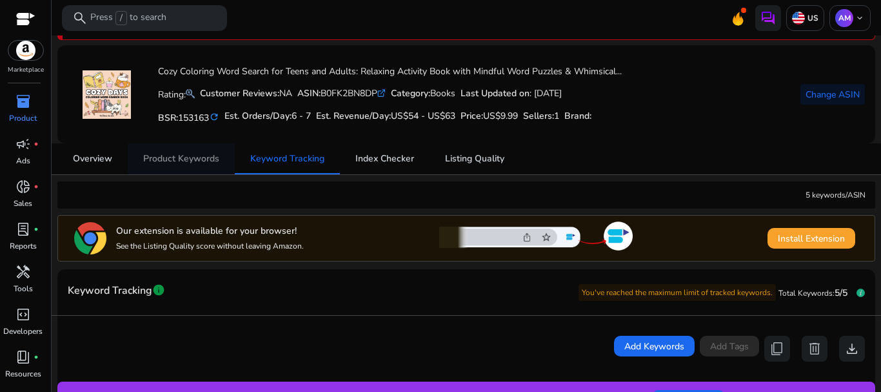
click at [208, 162] on span "Product Keywords" at bounding box center [181, 158] width 76 height 9
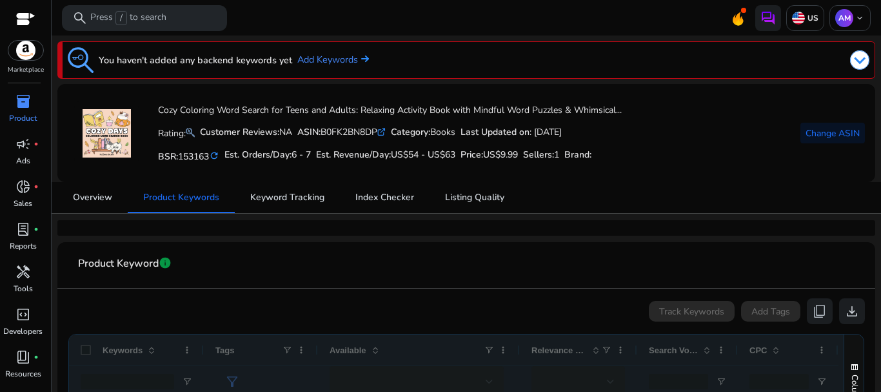
scroll to position [129, 0]
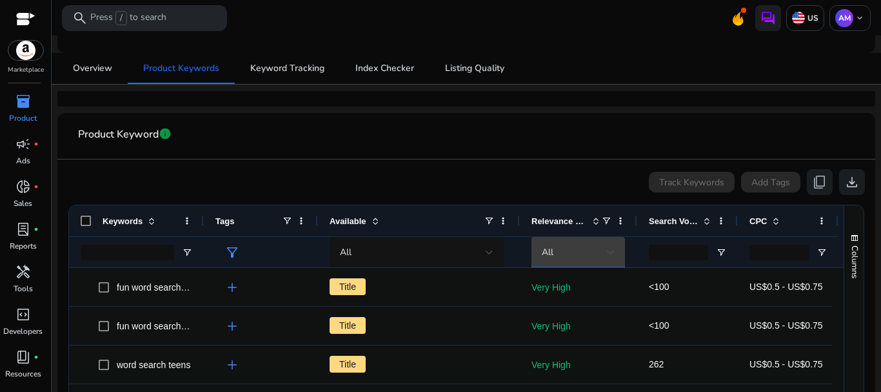
click at [595, 252] on div "All" at bounding box center [574, 252] width 65 height 14
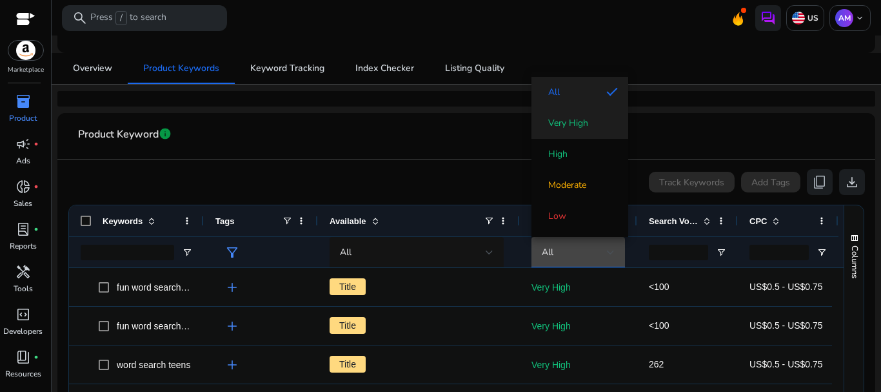
click at [577, 123] on span "Very High" at bounding box center [568, 123] width 40 height 13
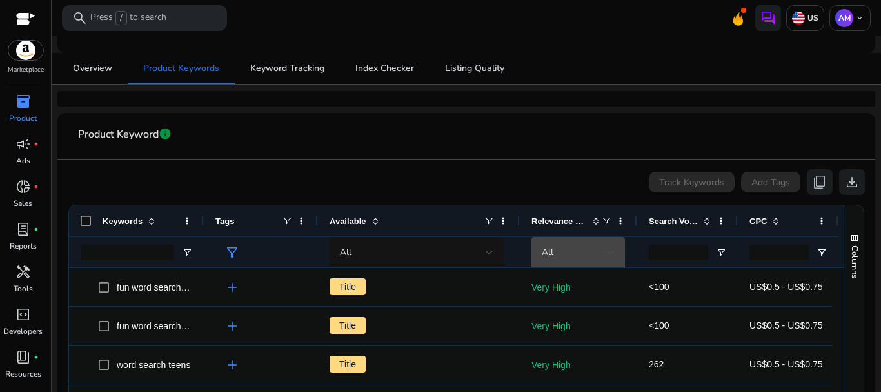
drag, startPoint x: 577, startPoint y: 123, endPoint x: 569, endPoint y: 127, distance: 8.7
click at [577, 123] on mat-card-header "Product Keyword info" at bounding box center [466, 141] width 797 height 36
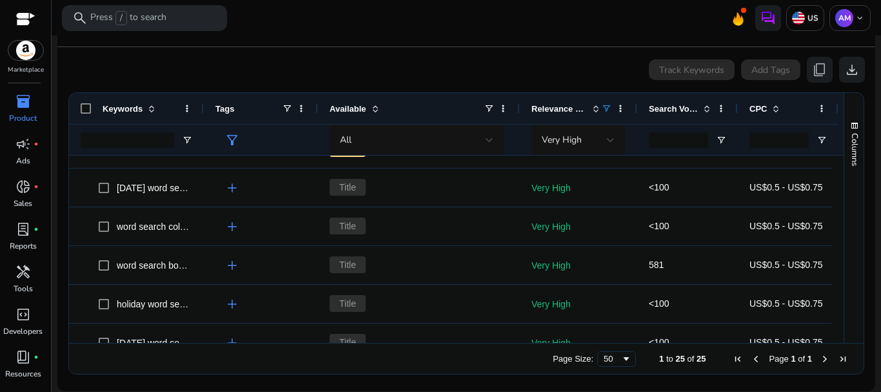
scroll to position [781, 0]
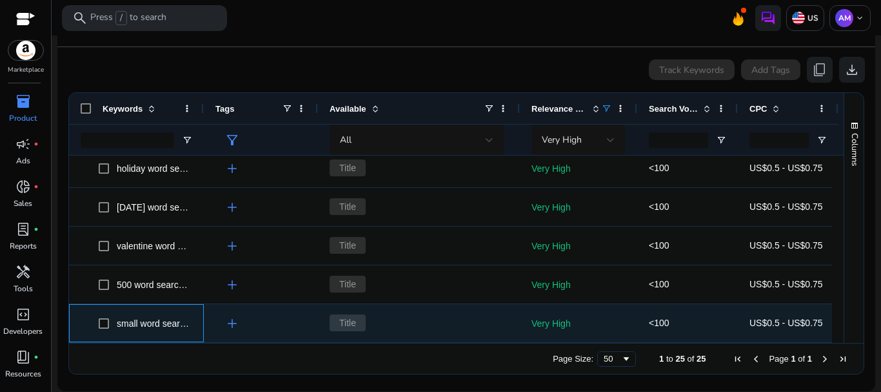
click at [148, 326] on span "small word search puzzles" at bounding box center [170, 323] width 106 height 10
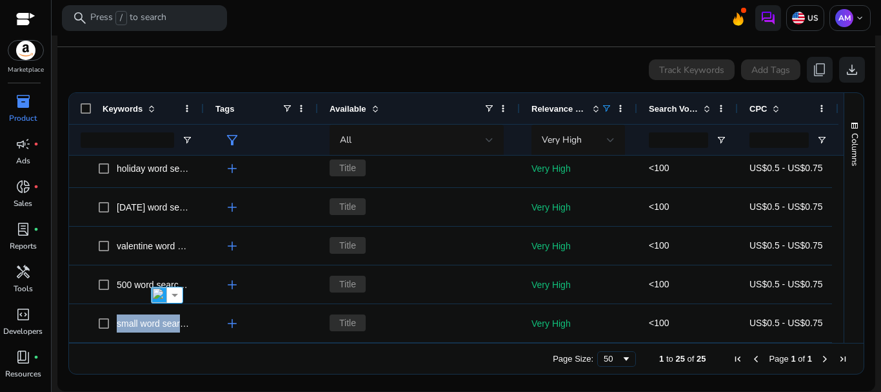
drag, startPoint x: 317, startPoint y: 381, endPoint x: 288, endPoint y: 341, distance: 50.3
click at [359, 371] on div "Page Size: 50 1 to 25 of 25 Page 1 of 1" at bounding box center [466, 358] width 795 height 31
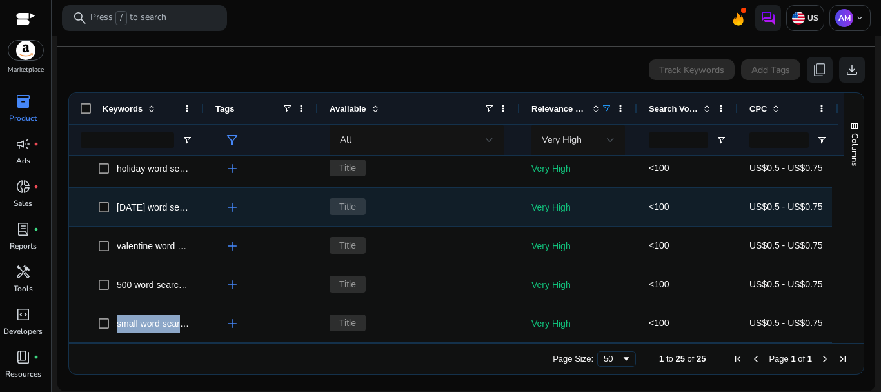
scroll to position [716, 0]
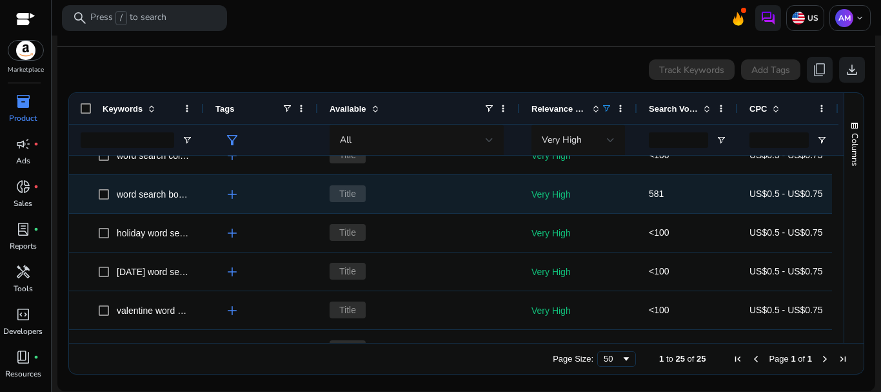
click at [142, 194] on span "word search books adults" at bounding box center [168, 194] width 103 height 10
copy span "word search books adults"
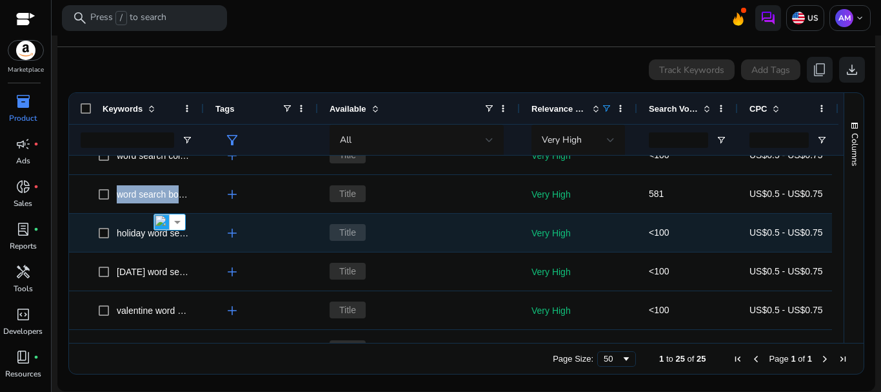
click at [143, 233] on span "holiday word search puzzles" at bounding box center [174, 233] width 114 height 10
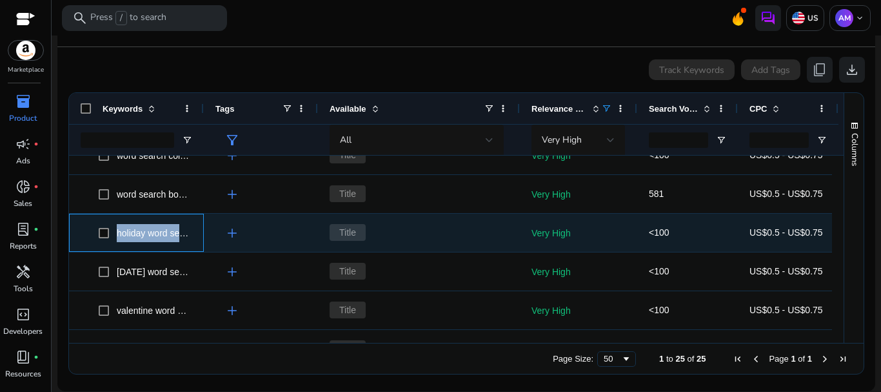
copy span "holiday word search puzzles"
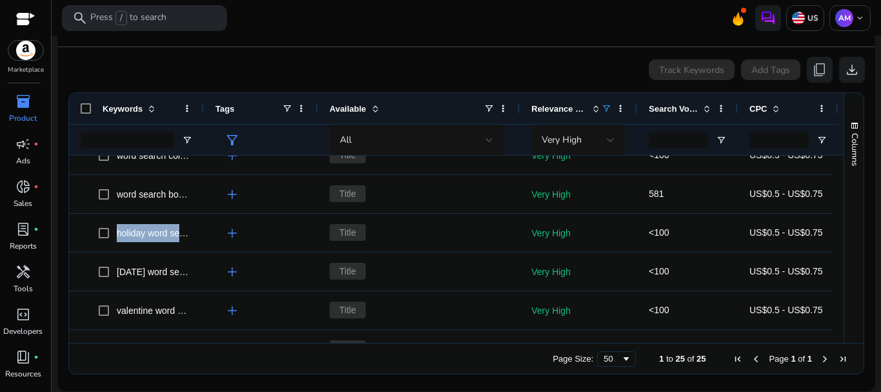
click at [354, 376] on ag-grid-angular "Press SPACE to select this row. Drag here to set row groups Drag here to set co…" at bounding box center [466, 233] width 817 height 295
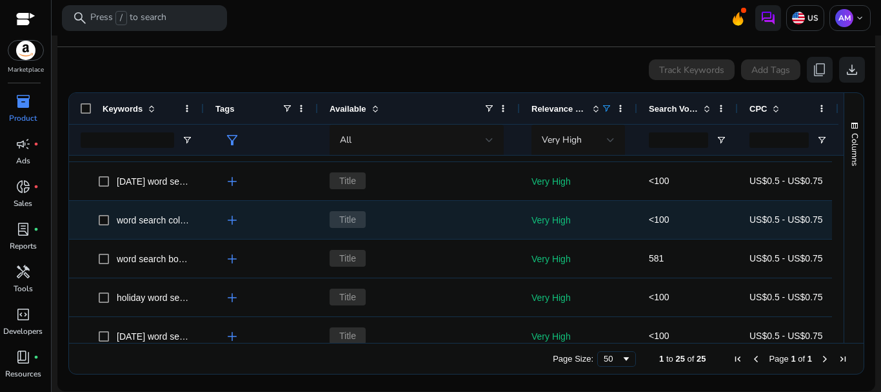
scroll to position [587, 0]
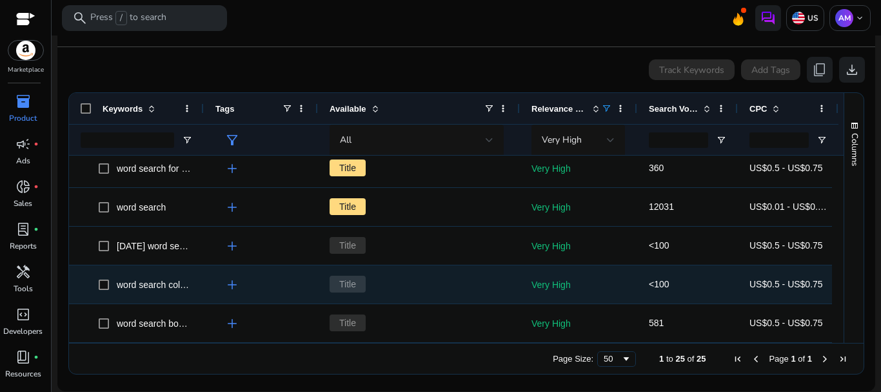
click at [154, 285] on span "word search coloring book adult" at bounding box center [181, 284] width 128 height 10
copy span "word search coloring book adult"
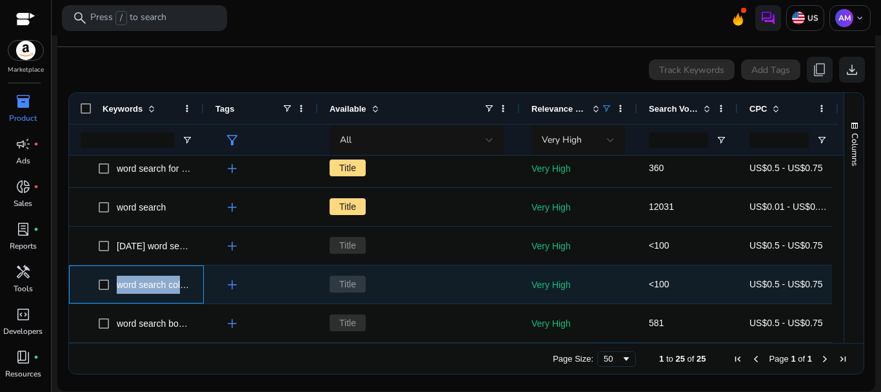
click at [150, 284] on span "word search coloring book adult" at bounding box center [181, 284] width 128 height 10
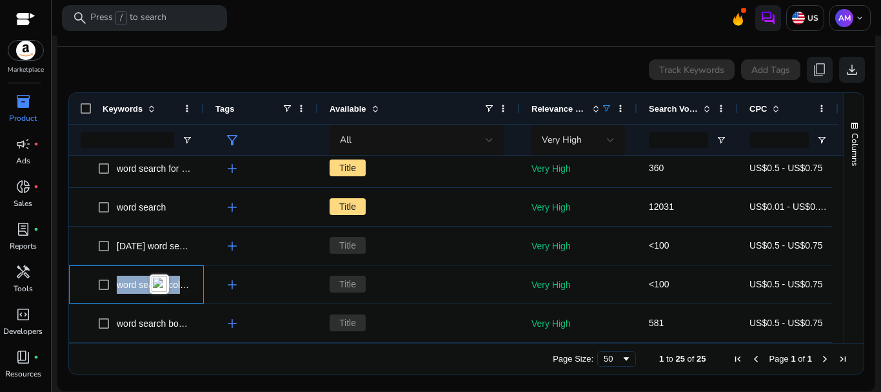
copy span "word search coloring book adult"
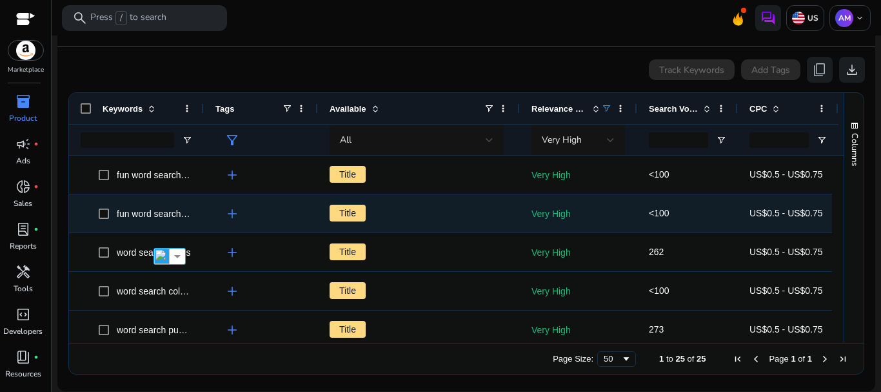
scroll to position [177, 0]
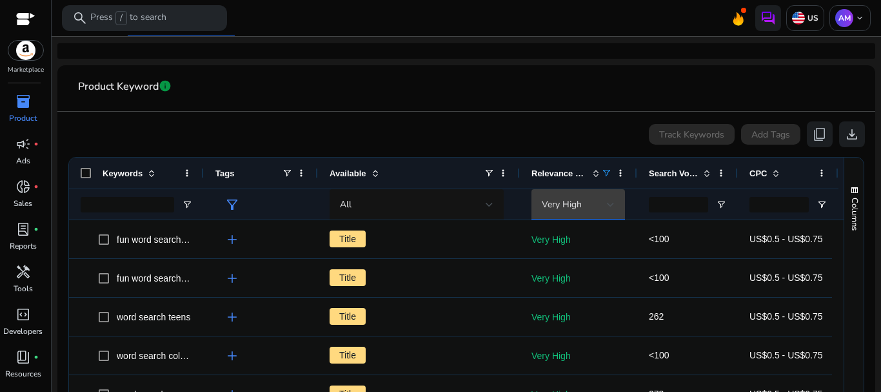
click at [586, 198] on div "Very High" at bounding box center [574, 204] width 65 height 14
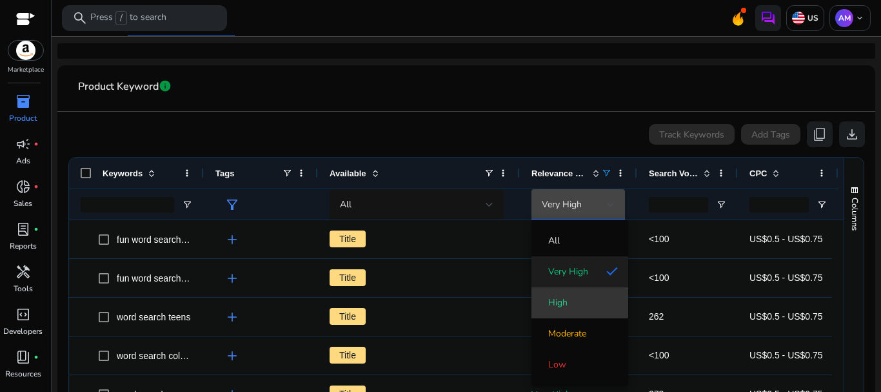
click at [572, 294] on mat-option "High" at bounding box center [580, 302] width 97 height 31
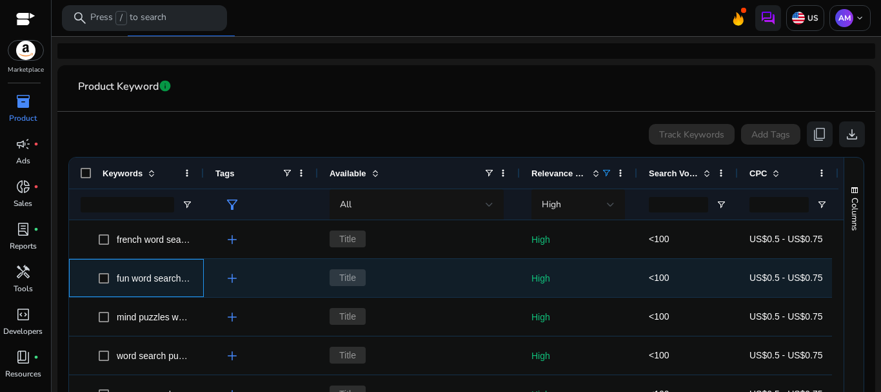
click at [138, 275] on span "fun word search games" at bounding box center [164, 278] width 94 height 10
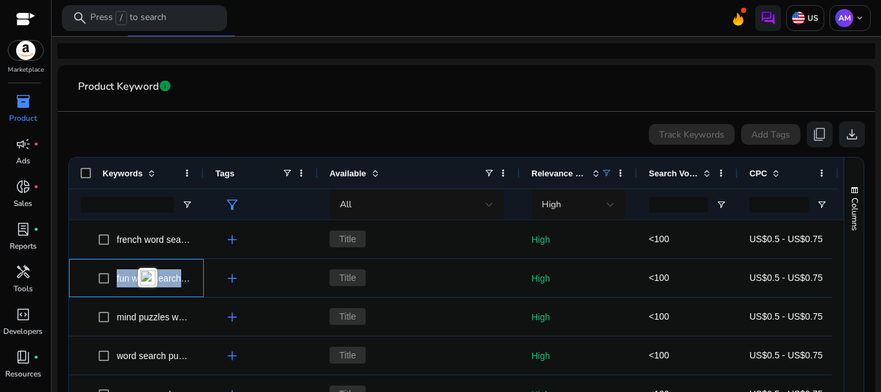
copy span "fun word search games"
